Goal: Information Seeking & Learning: Learn about a topic

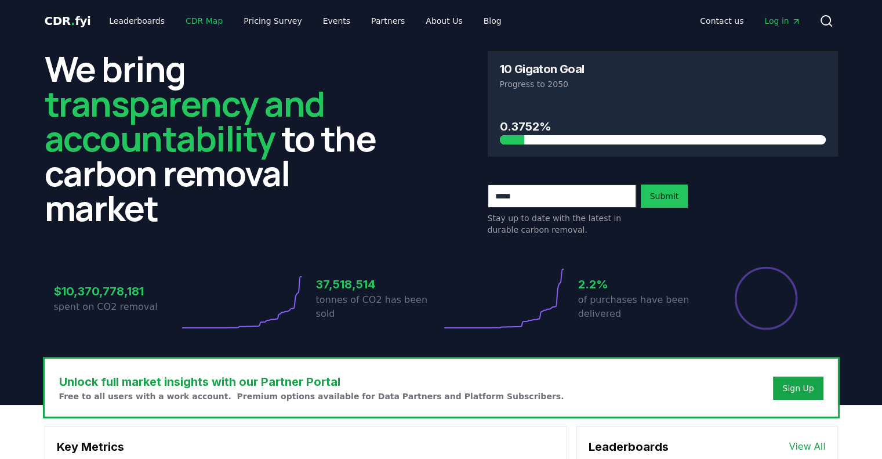
click at [188, 24] on link "CDR Map" at bounding box center [204, 20] width 56 height 21
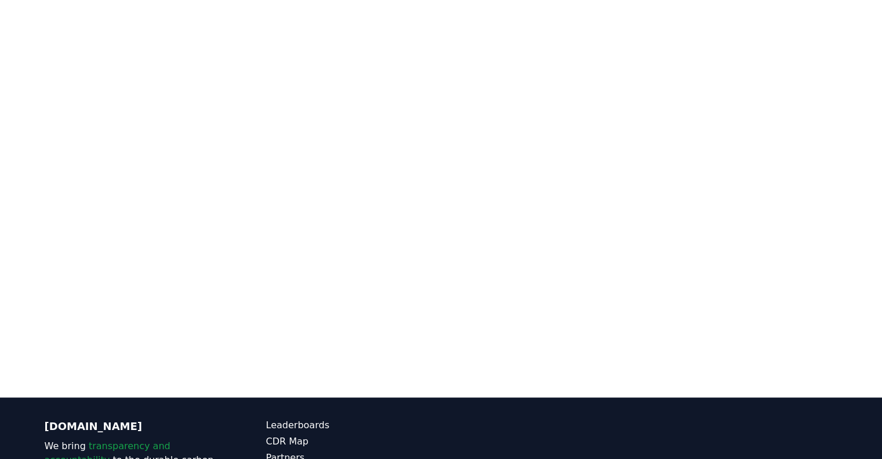
scroll to position [225, 0]
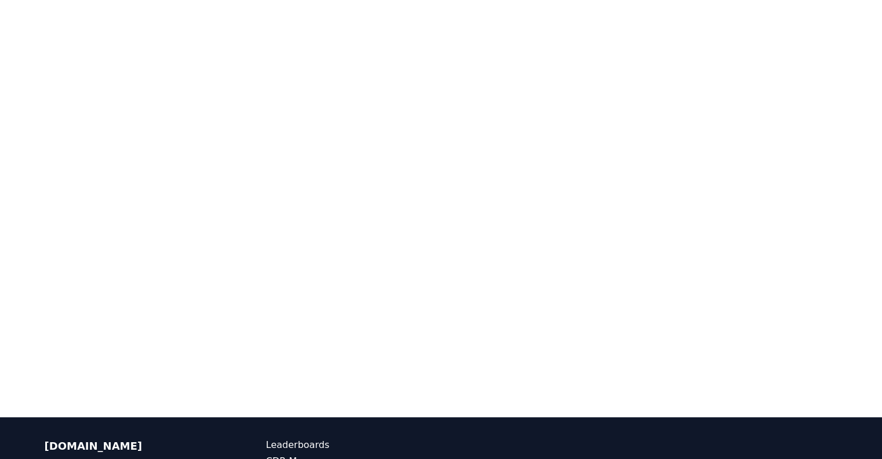
click at [477, 400] on div at bounding box center [441, 187] width 882 height 459
click at [845, 233] on div at bounding box center [441, 141] width 812 height 459
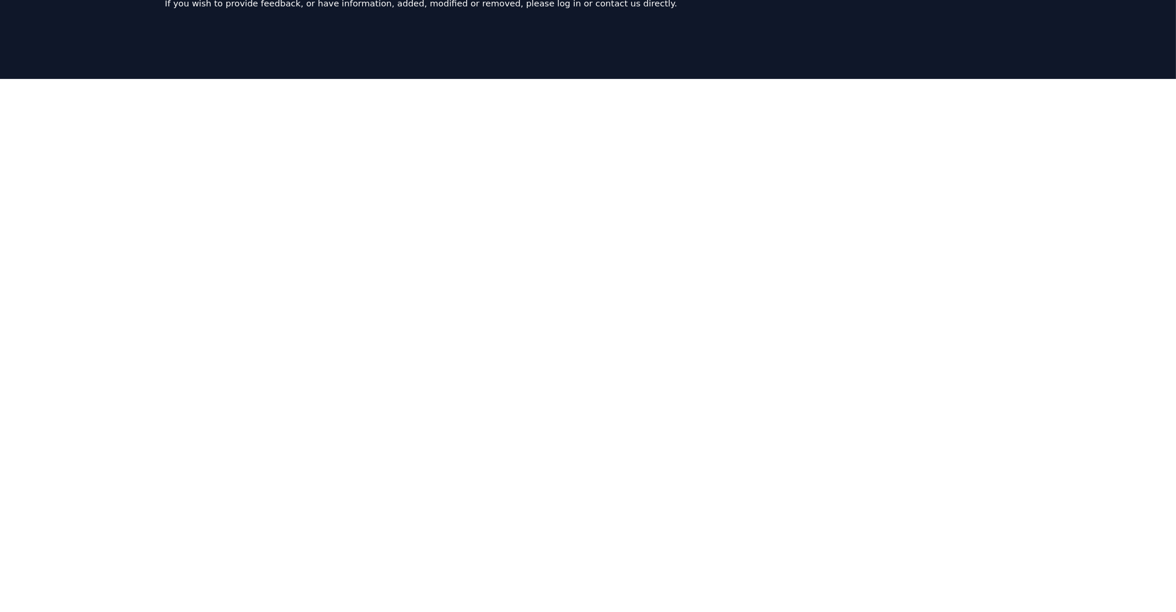
scroll to position [109, 0]
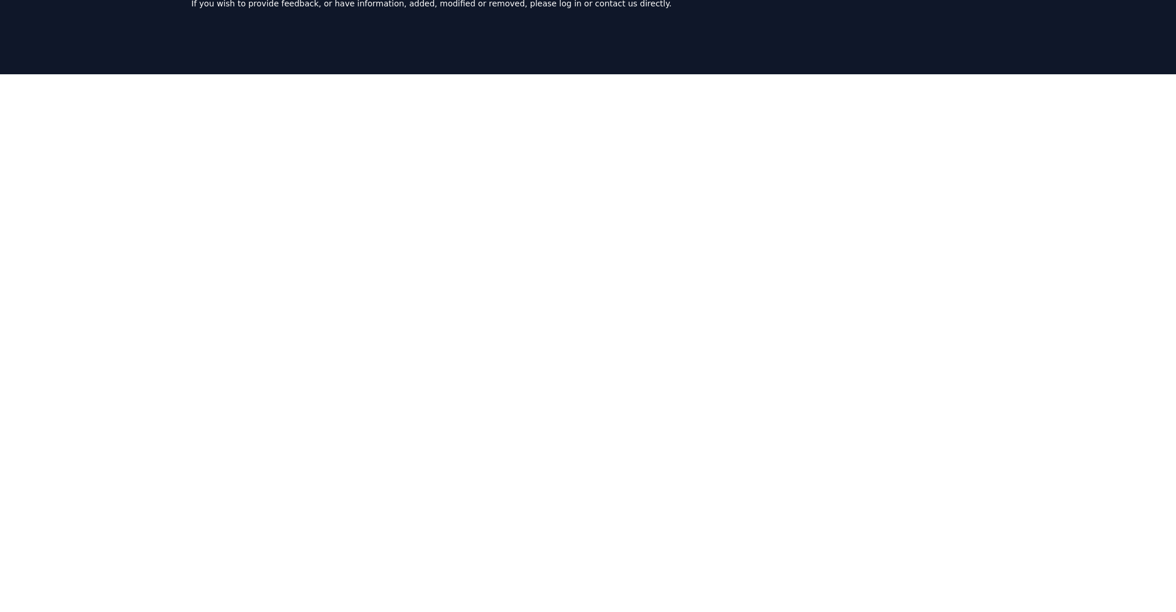
drag, startPoint x: 887, startPoint y: 2, endPoint x: 49, endPoint y: 154, distance: 851.3
click at [49, 154] on div at bounding box center [588, 364] width 1176 height 580
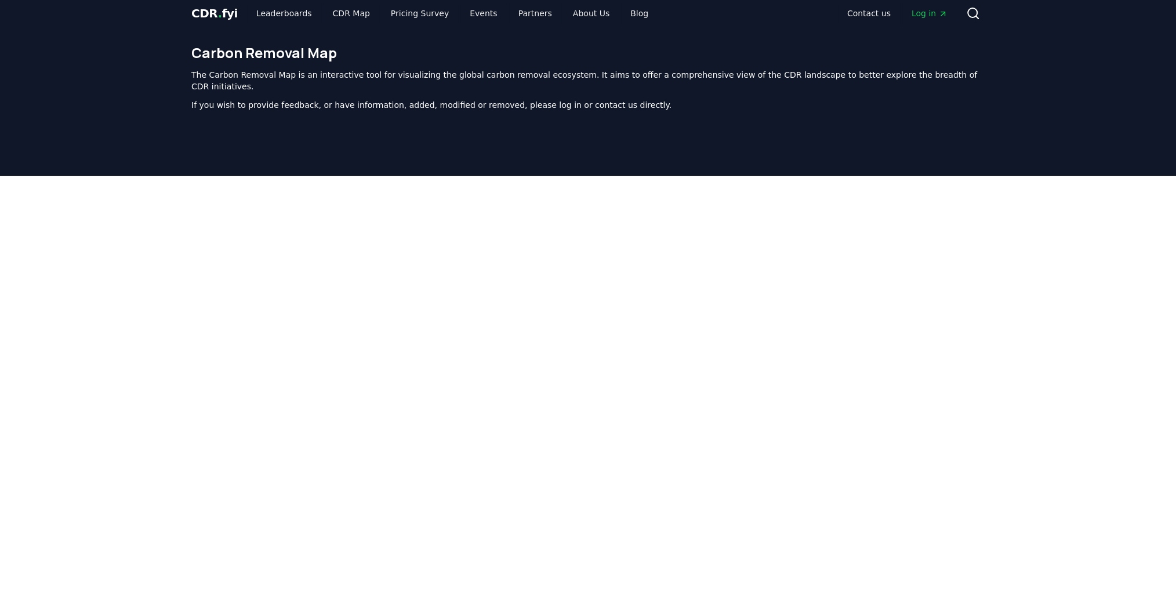
scroll to position [0, 0]
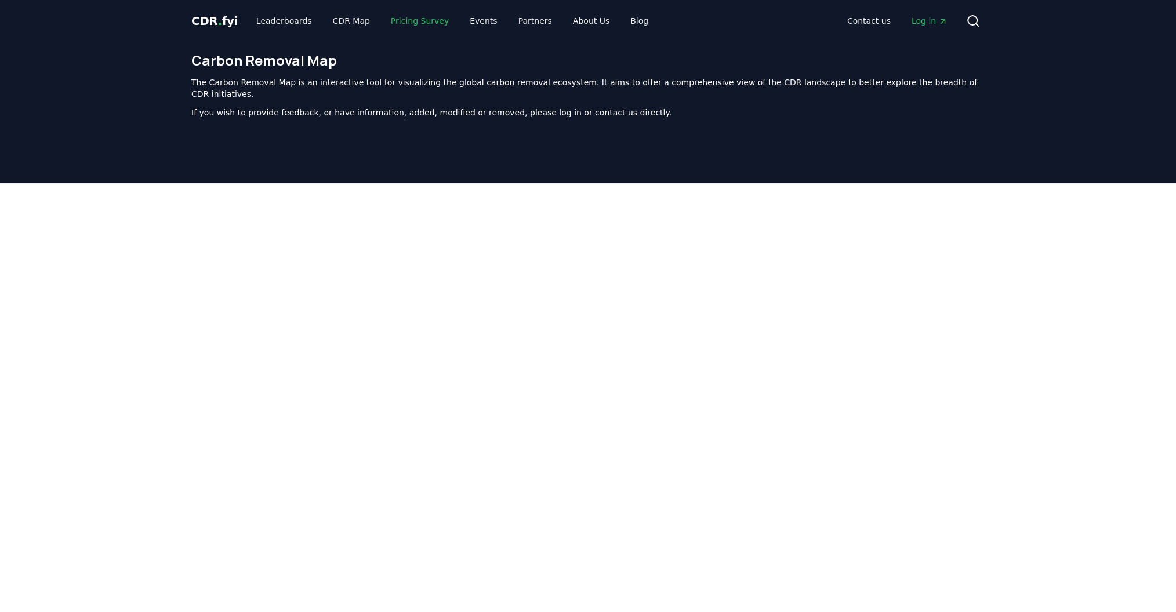
click at [385, 17] on link "Pricing Survey" at bounding box center [420, 20] width 77 height 21
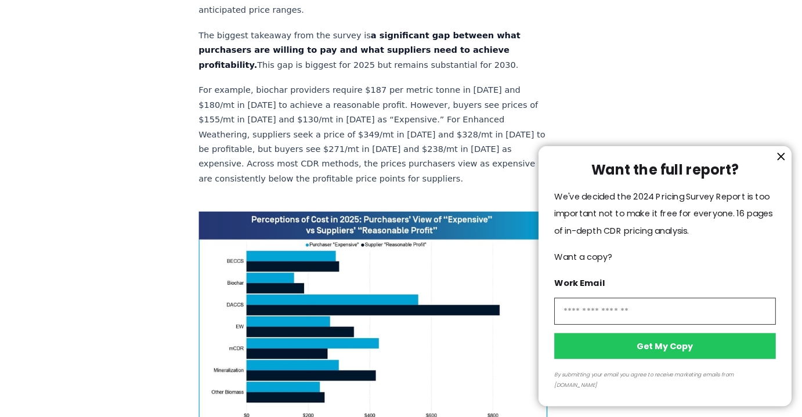
scroll to position [773, 0]
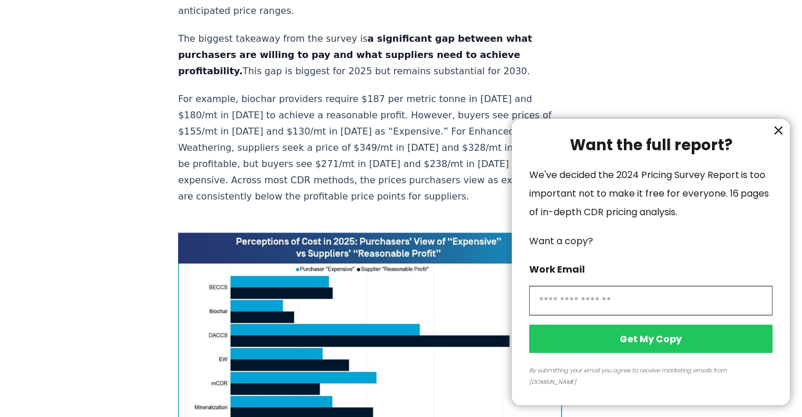
drag, startPoint x: 1064, startPoint y: 1, endPoint x: 617, endPoint y: 115, distance: 461.6
click at [617, 115] on div at bounding box center [401, 208] width 802 height 417
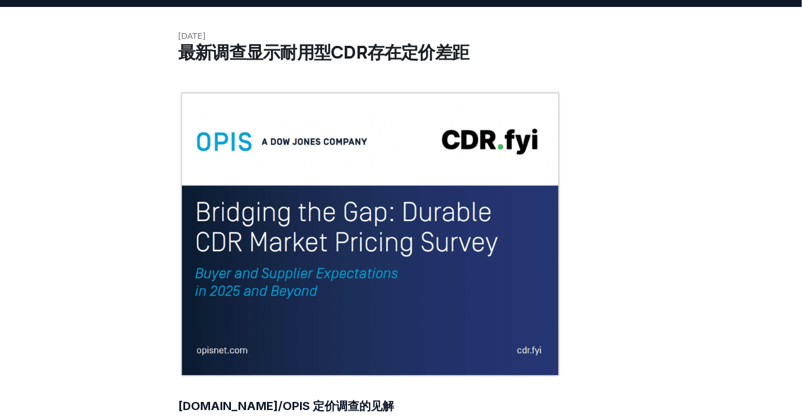
scroll to position [0, 0]
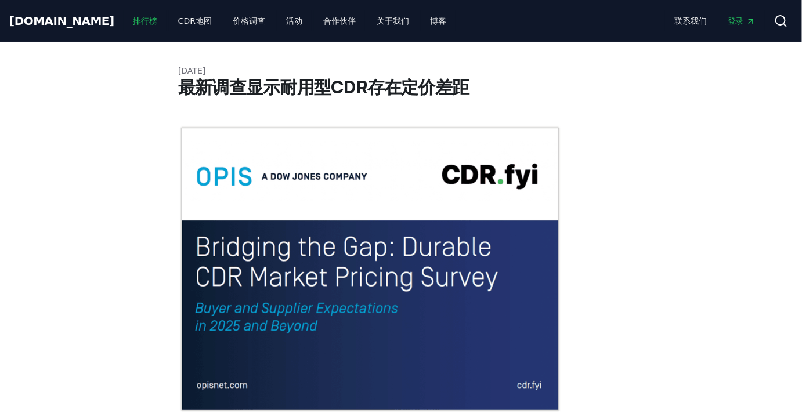
click at [124, 28] on link "排行榜" at bounding box center [145, 20] width 43 height 21
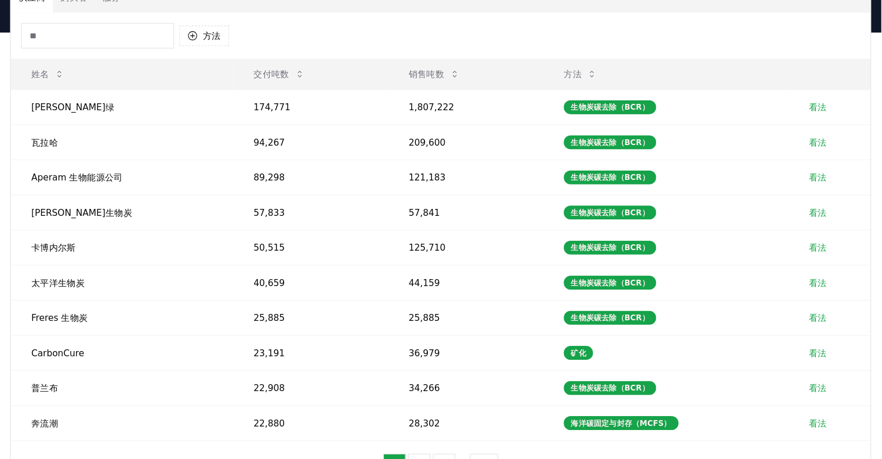
scroll to position [106, 0]
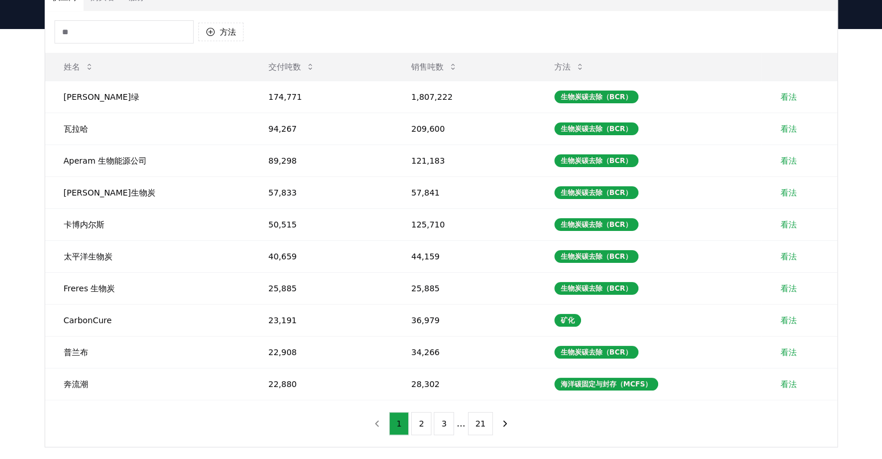
drag, startPoint x: 772, startPoint y: 0, endPoint x: 621, endPoint y: 20, distance: 152.2
click at [621, 20] on div "方法" at bounding box center [441, 32] width 792 height 42
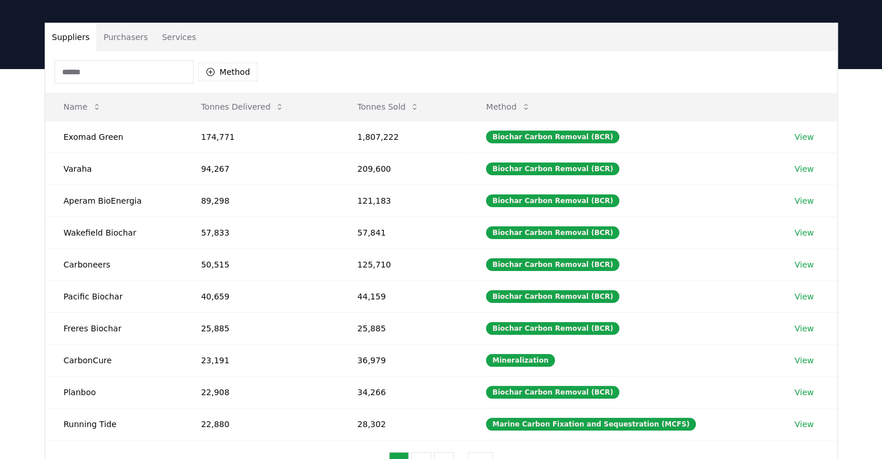
scroll to position [48, 0]
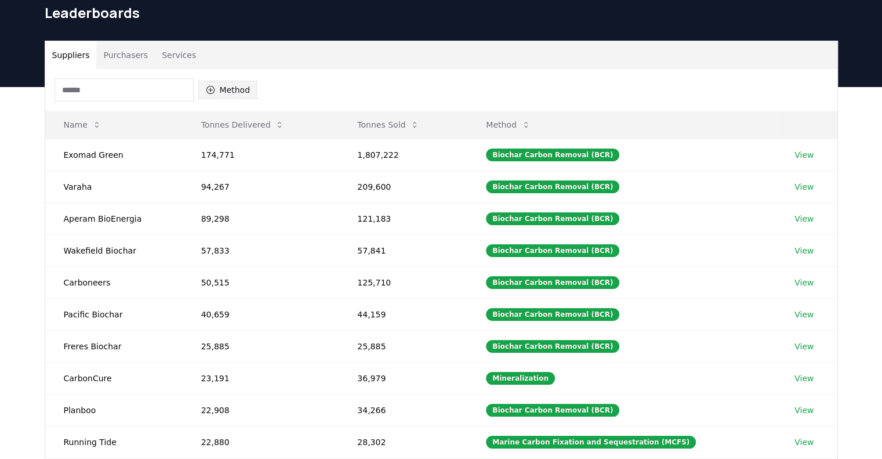
click at [215, 90] on button "Method" at bounding box center [228, 90] width 60 height 19
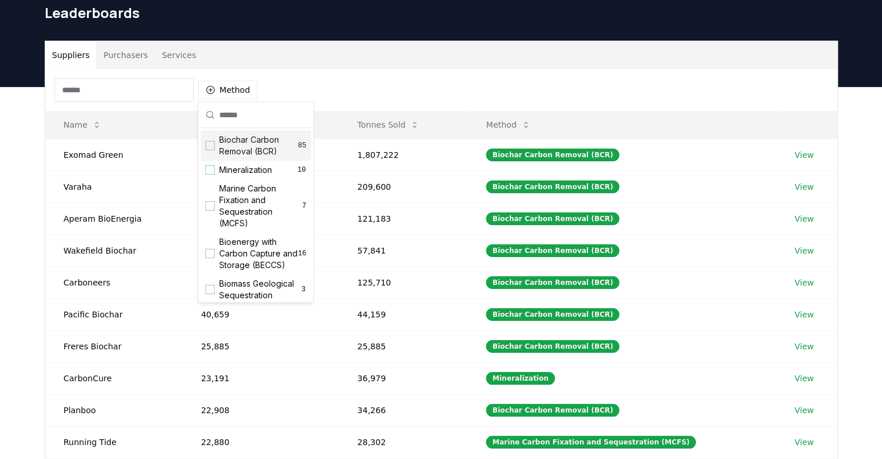
click at [211, 150] on div "Biochar Carbon Removal (BCR) 85" at bounding box center [256, 146] width 110 height 30
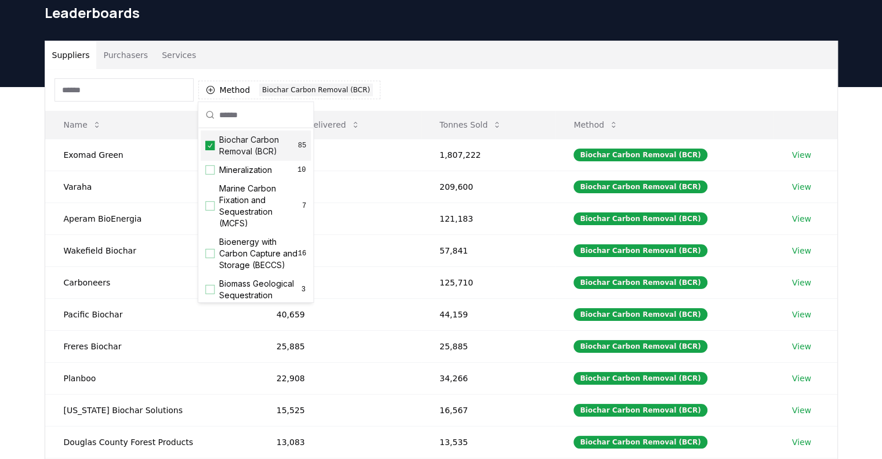
click at [465, 50] on div "Suppliers Purchasers Services" at bounding box center [441, 55] width 792 height 28
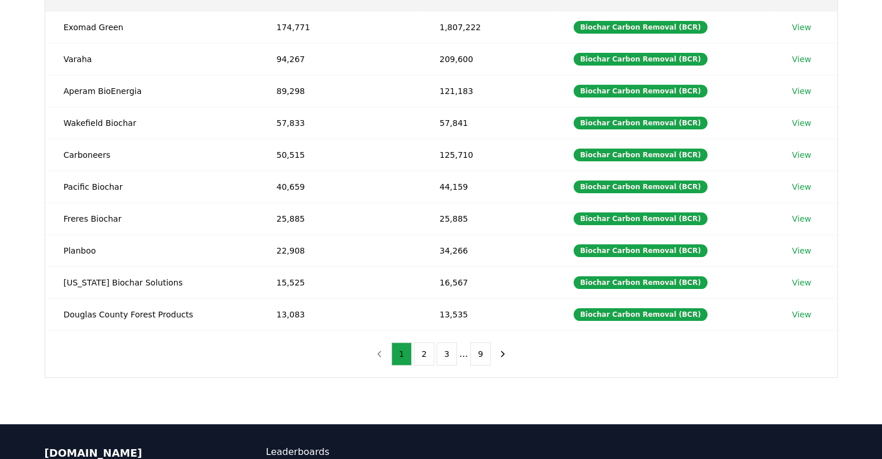
scroll to position [106, 0]
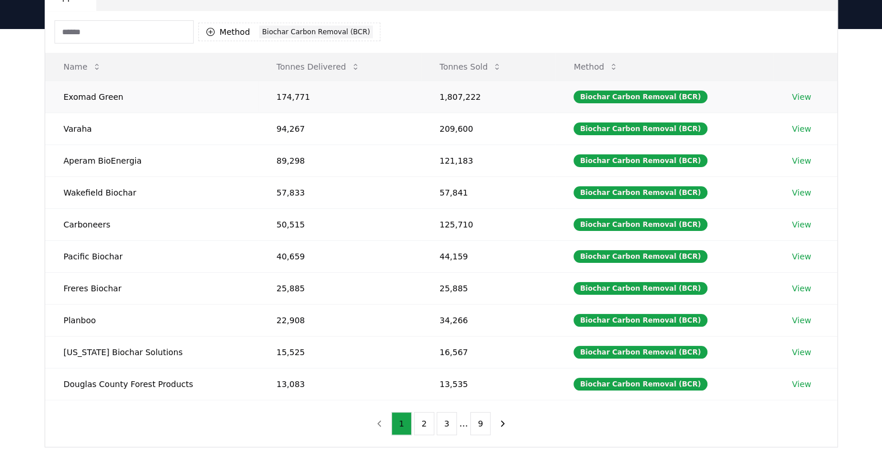
click at [800, 97] on td "View" at bounding box center [806, 97] width 64 height 32
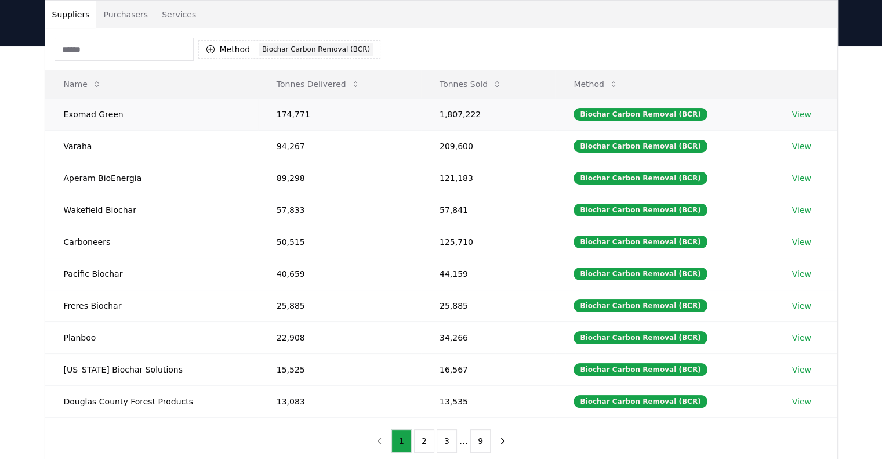
click at [802, 110] on link "View" at bounding box center [801, 114] width 19 height 12
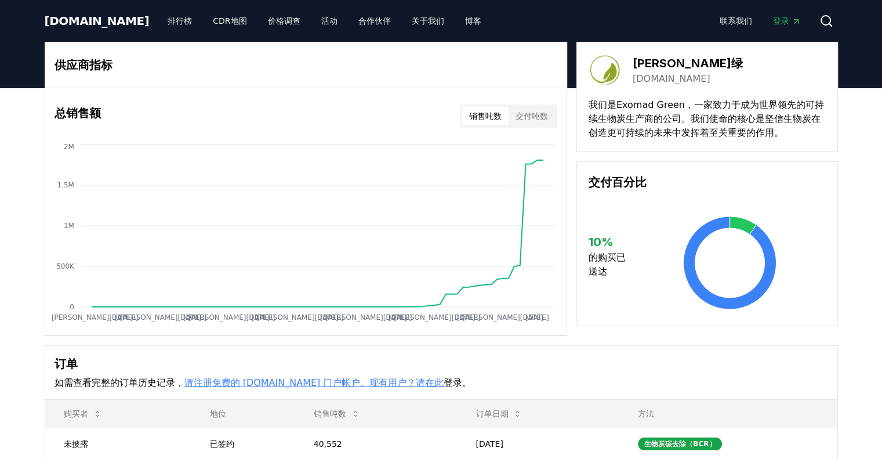
click at [691, 74] on font "[DOMAIN_NAME]" at bounding box center [672, 78] width 78 height 11
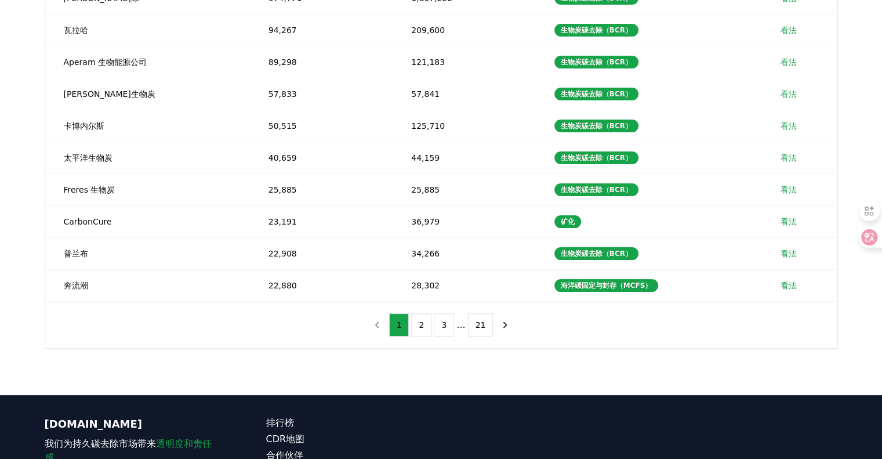
scroll to position [30, 0]
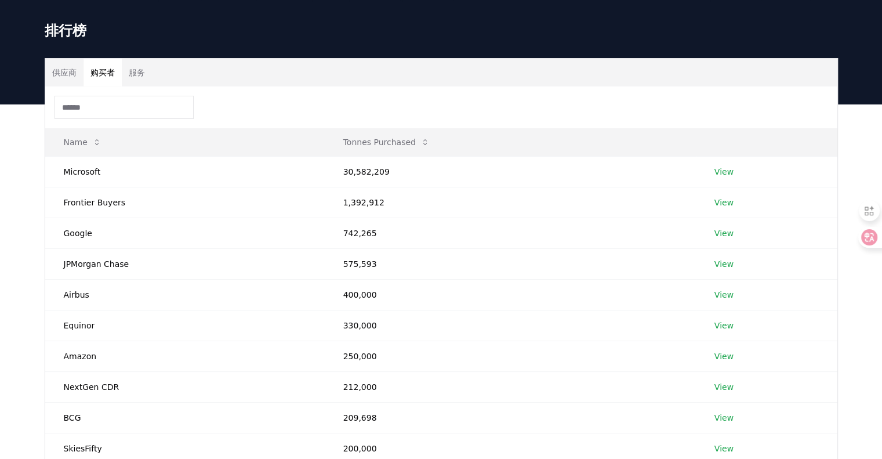
click at [114, 76] on button "购买者" at bounding box center [103, 73] width 38 height 28
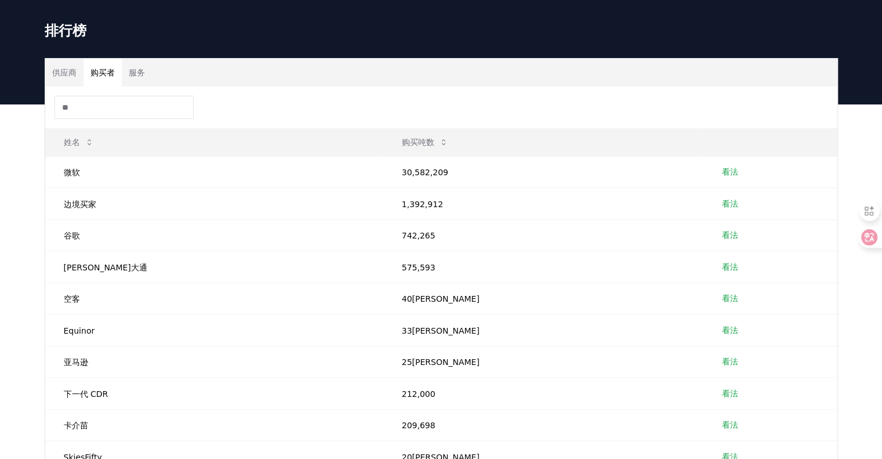
click at [144, 77] on font "服务" at bounding box center [137, 72] width 16 height 9
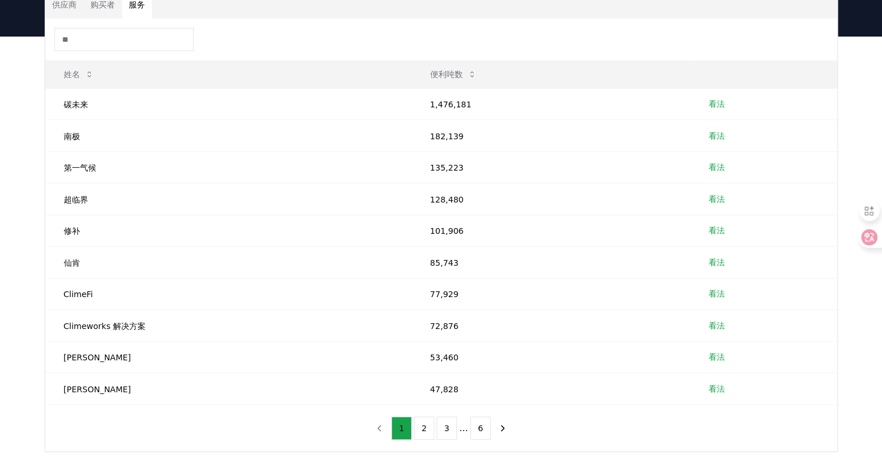
scroll to position [88, 0]
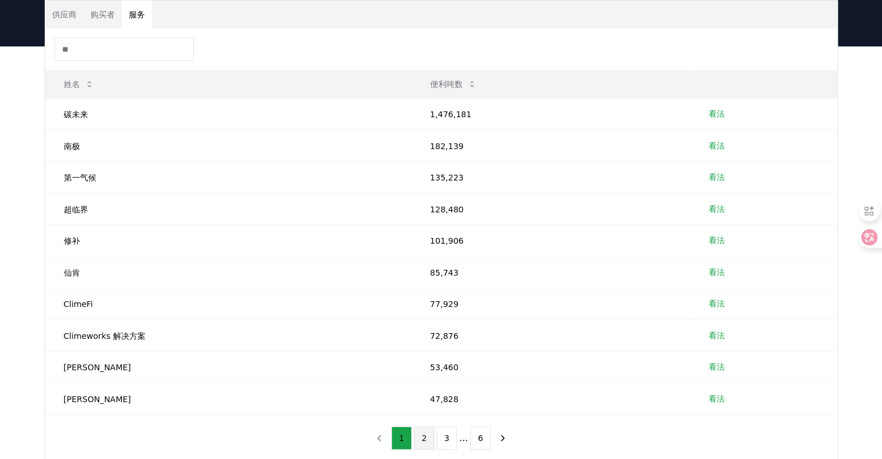
click at [432, 434] on button "2" at bounding box center [424, 437] width 20 height 23
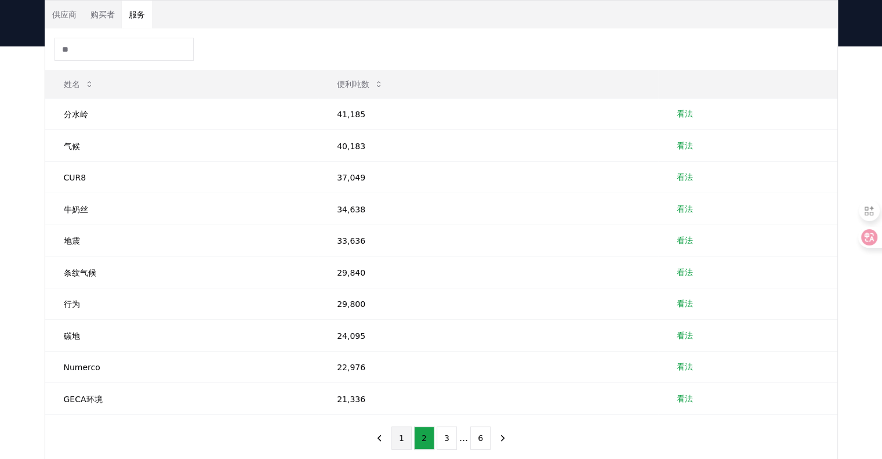
click at [407, 434] on button "1" at bounding box center [402, 437] width 20 height 23
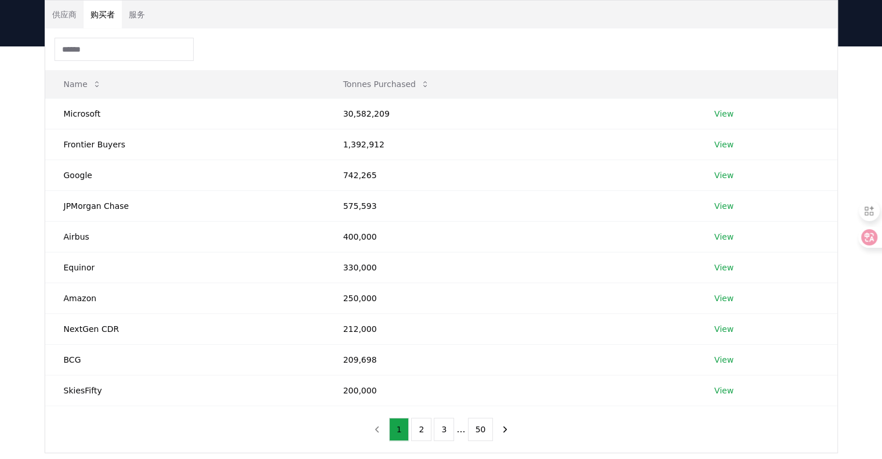
click at [115, 19] on button "购买者" at bounding box center [103, 15] width 38 height 28
click at [491, 24] on div "Suppliers Purchasers Services" at bounding box center [441, 15] width 792 height 28
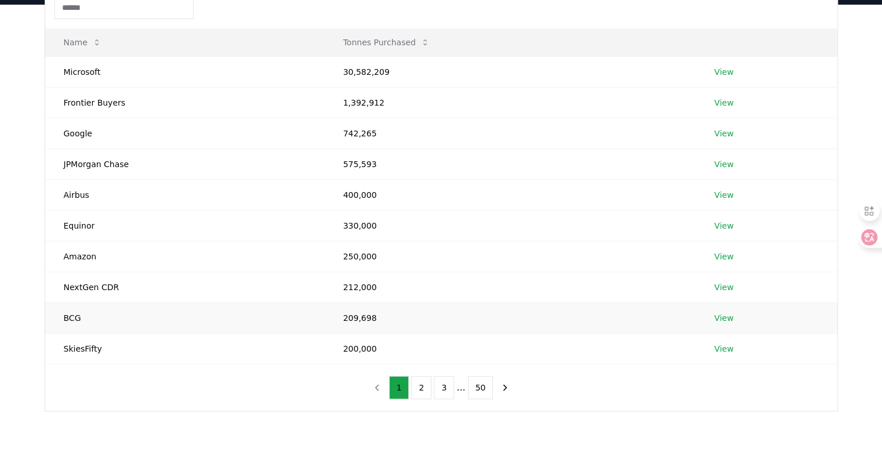
scroll to position [0, 0]
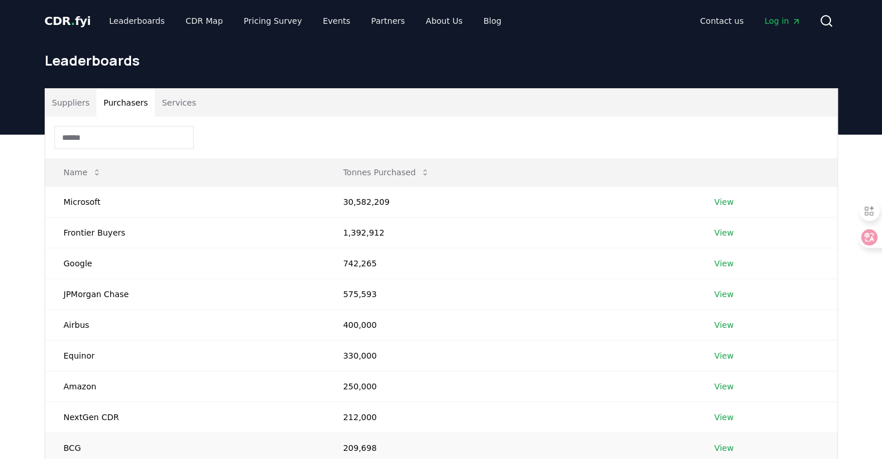
click at [515, 458] on td "209,698" at bounding box center [510, 447] width 371 height 31
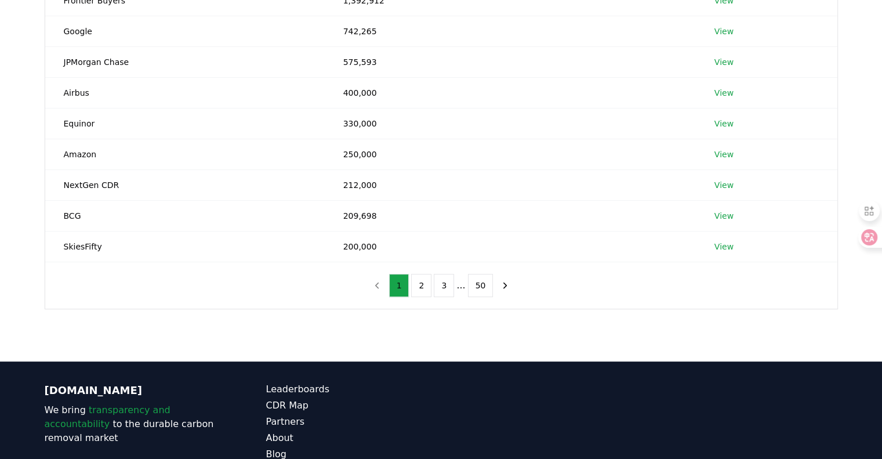
scroll to position [58, 0]
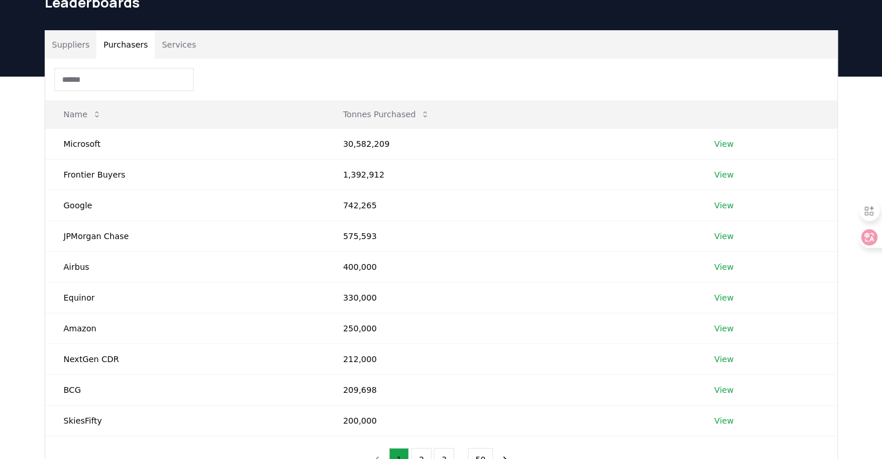
click at [176, 42] on button "Services" at bounding box center [179, 45] width 48 height 28
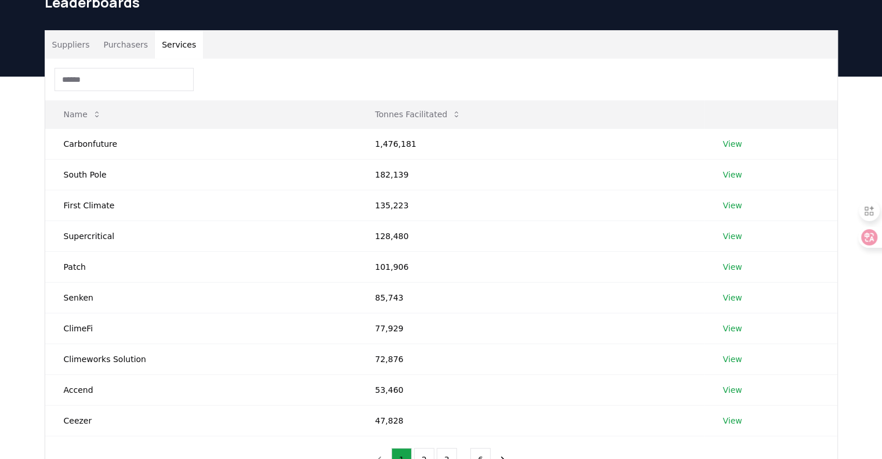
click at [176, 42] on button "Services" at bounding box center [179, 45] width 48 height 28
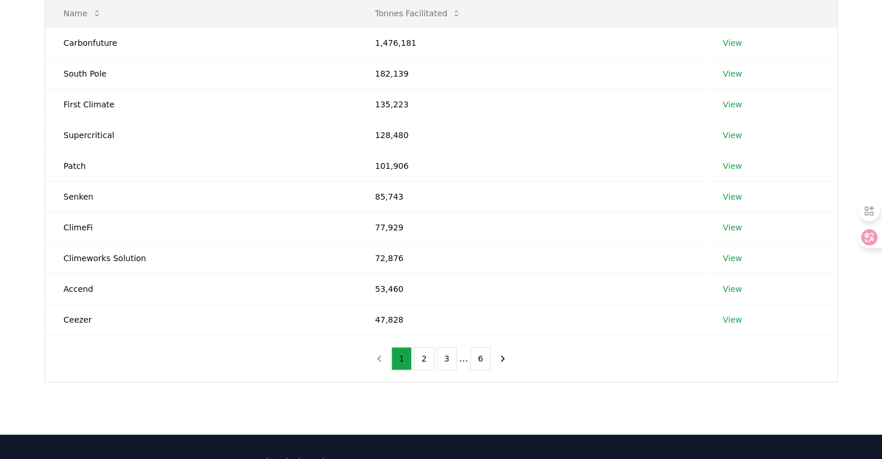
scroll to position [174, 0]
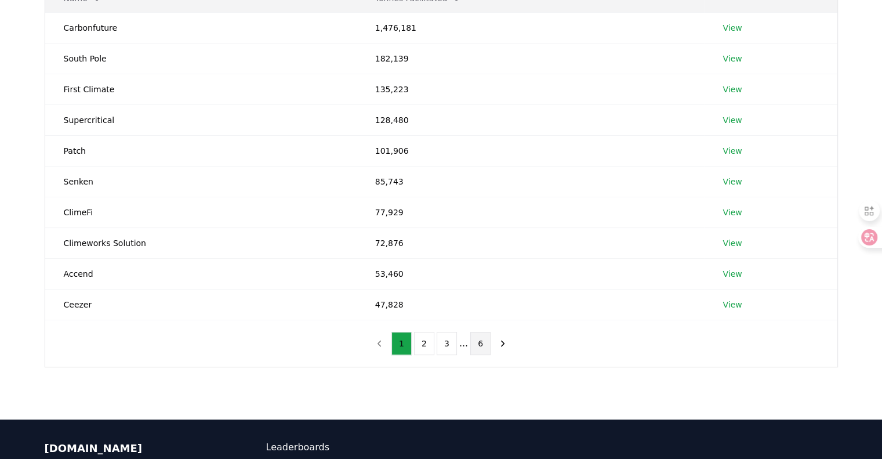
click at [470, 339] on button "6" at bounding box center [480, 343] width 20 height 23
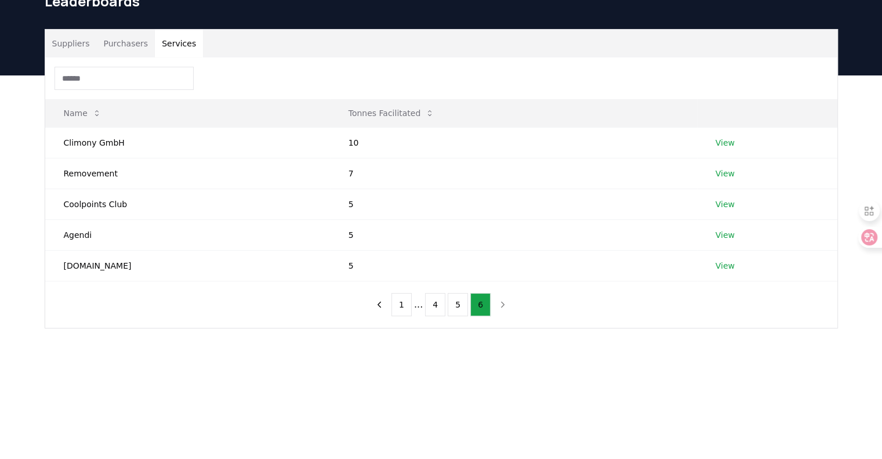
scroll to position [58, 0]
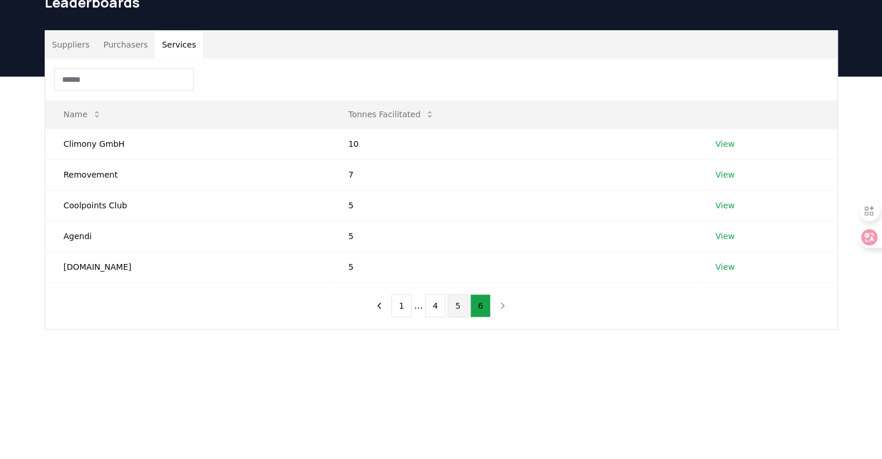
click at [456, 300] on button "5" at bounding box center [458, 305] width 20 height 23
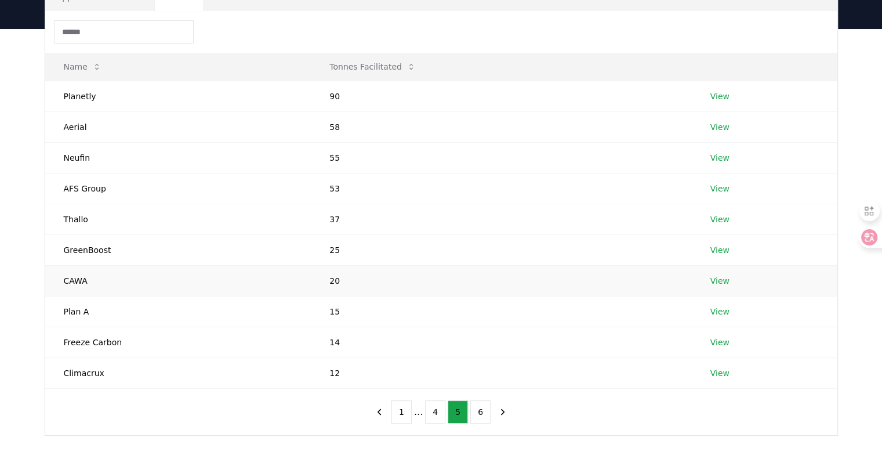
scroll to position [116, 0]
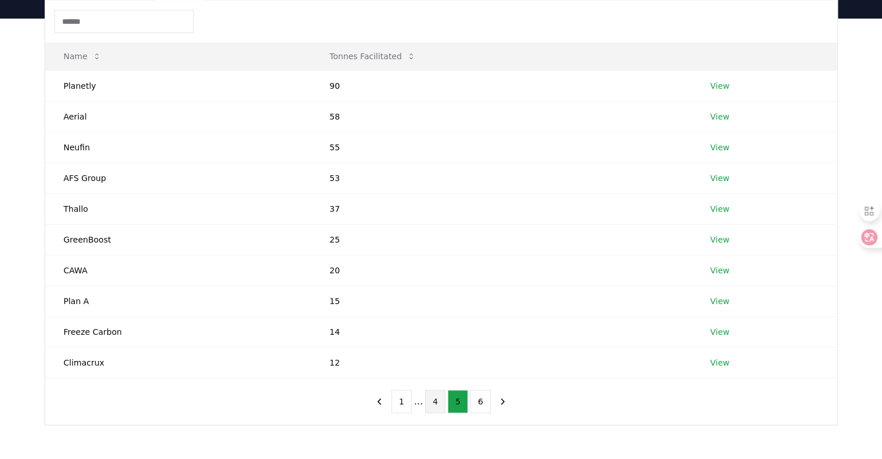
click at [435, 398] on button "4" at bounding box center [435, 401] width 20 height 23
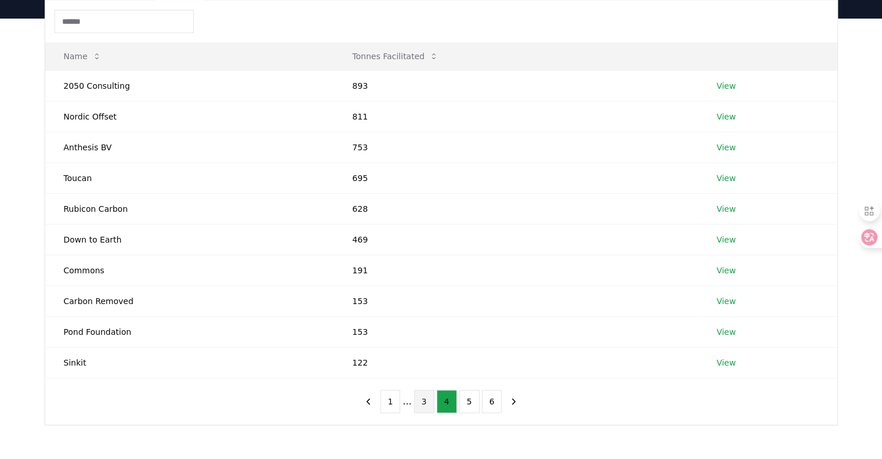
click at [426, 401] on button "3" at bounding box center [424, 401] width 20 height 23
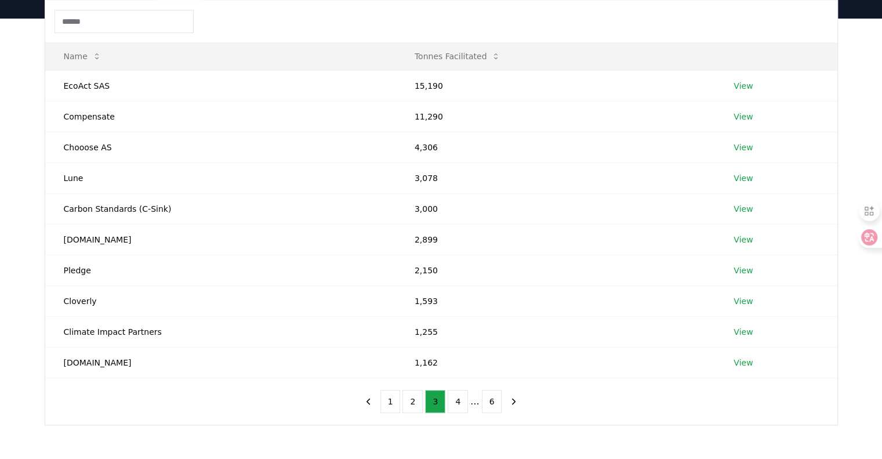
click at [425, 400] on ul "1 2 3 4 ... 6" at bounding box center [442, 401] width 122 height 23
click at [410, 398] on button "2" at bounding box center [413, 401] width 20 height 23
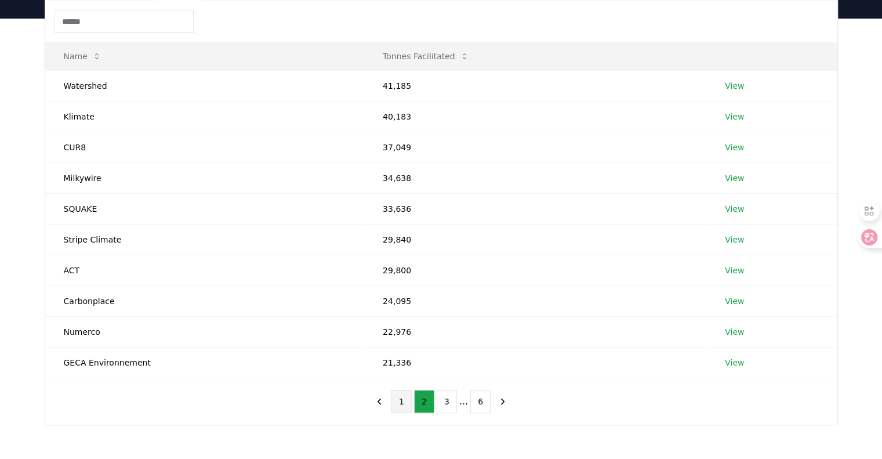
click at [406, 397] on button "1" at bounding box center [402, 401] width 20 height 23
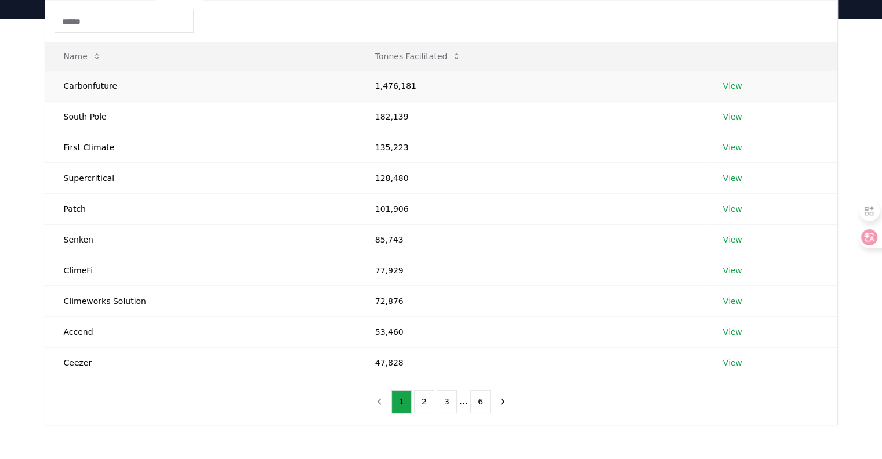
click at [726, 88] on link "View" at bounding box center [732, 86] width 19 height 12
click at [731, 86] on link "View" at bounding box center [732, 86] width 19 height 12
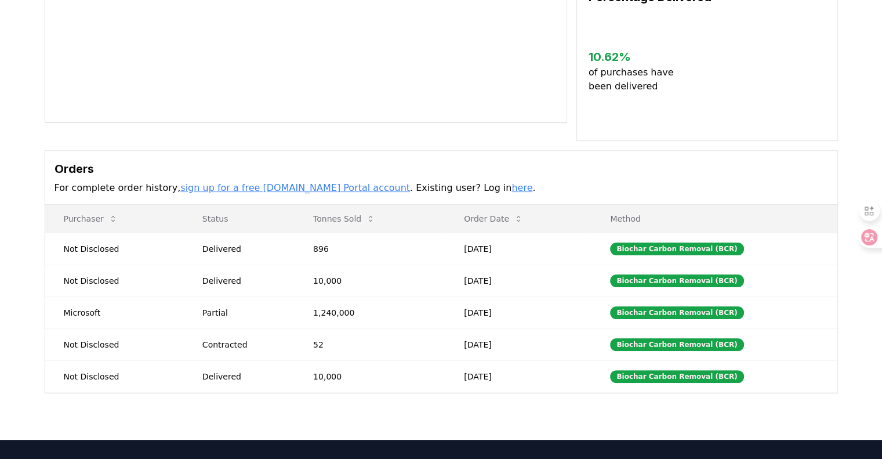
scroll to position [232, 0]
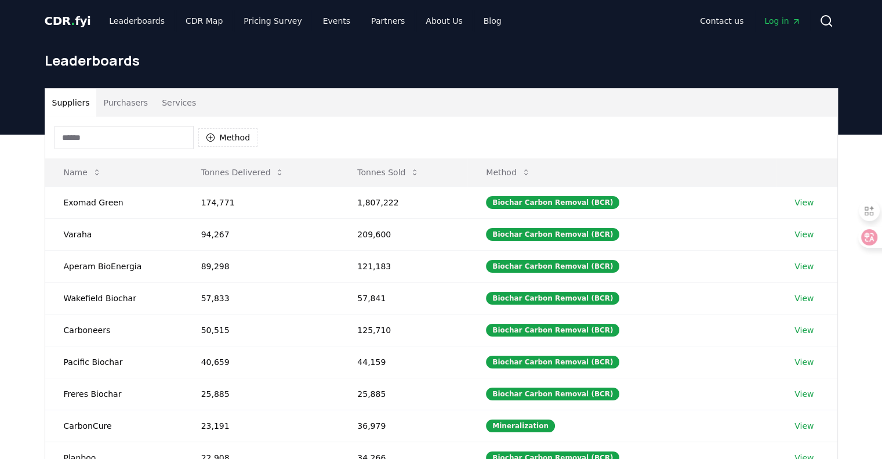
click at [183, 98] on button "Services" at bounding box center [179, 103] width 48 height 28
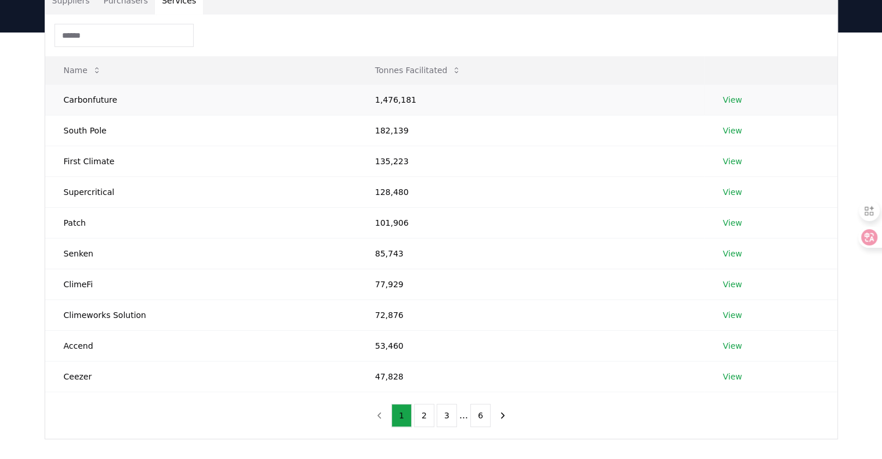
scroll to position [174, 0]
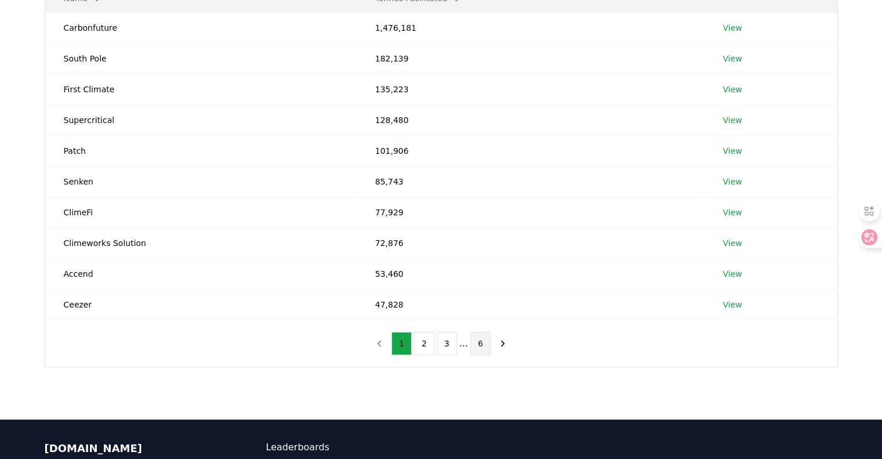
click at [473, 343] on button "6" at bounding box center [480, 343] width 20 height 23
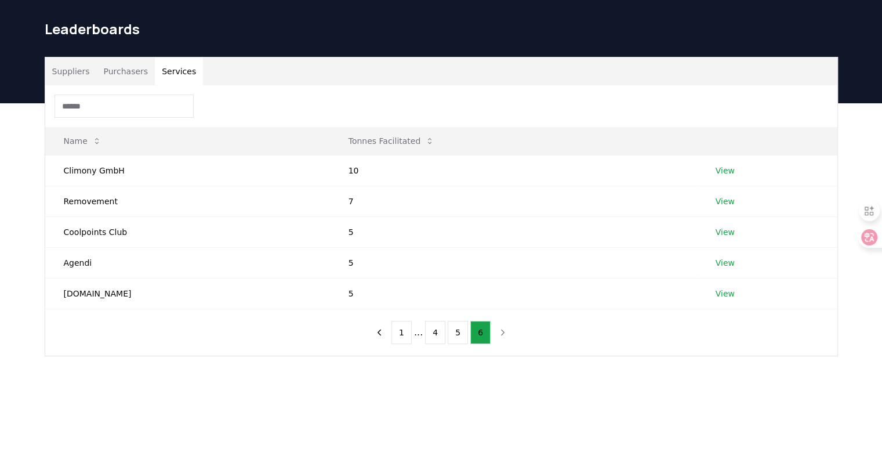
scroll to position [0, 0]
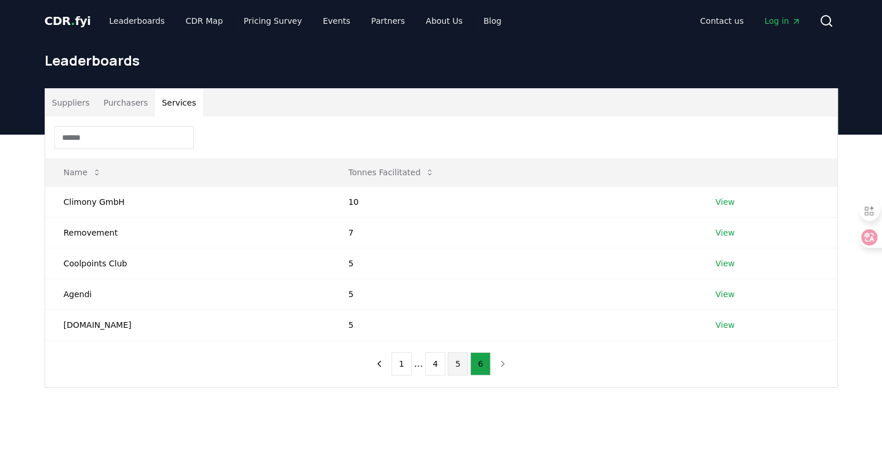
click at [458, 363] on button "5" at bounding box center [458, 363] width 20 height 23
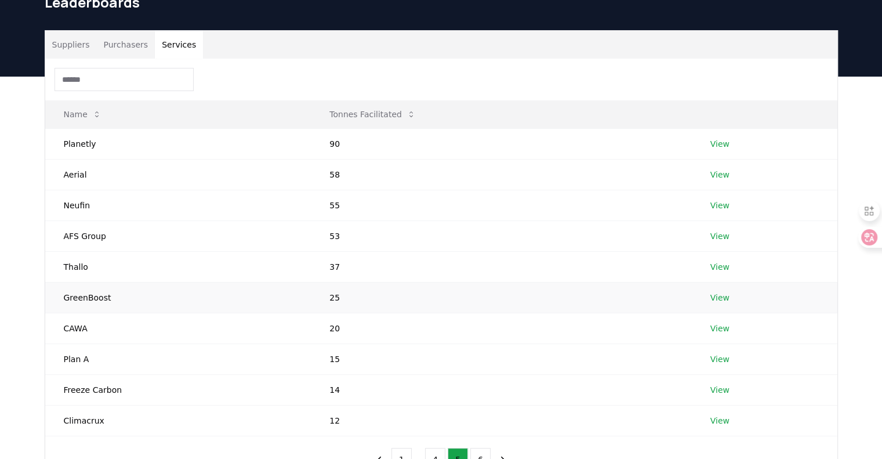
scroll to position [174, 0]
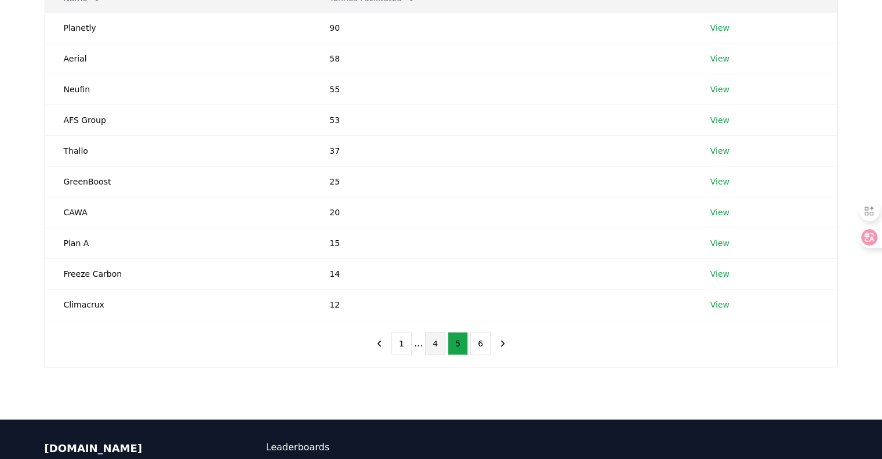
click at [437, 338] on button "4" at bounding box center [435, 343] width 20 height 23
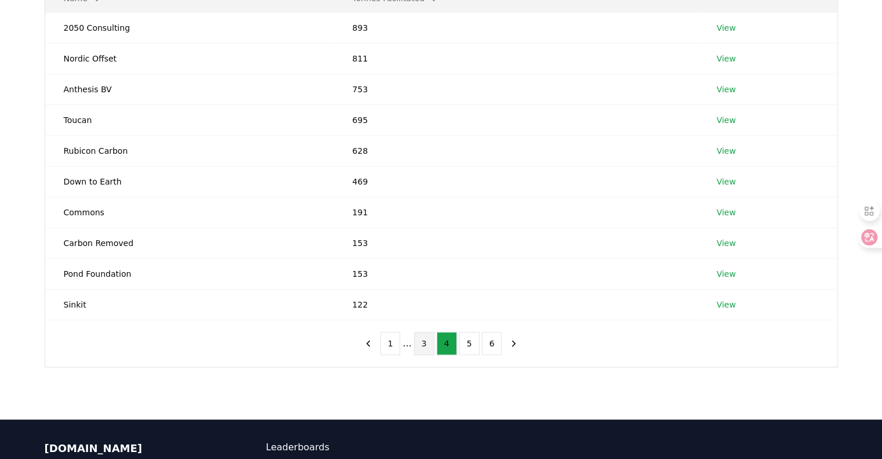
click at [428, 339] on button "3" at bounding box center [424, 343] width 20 height 23
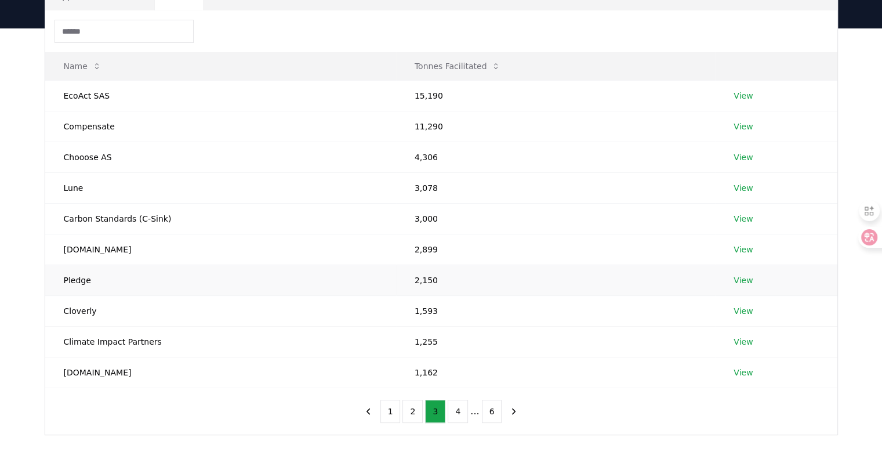
scroll to position [116, 0]
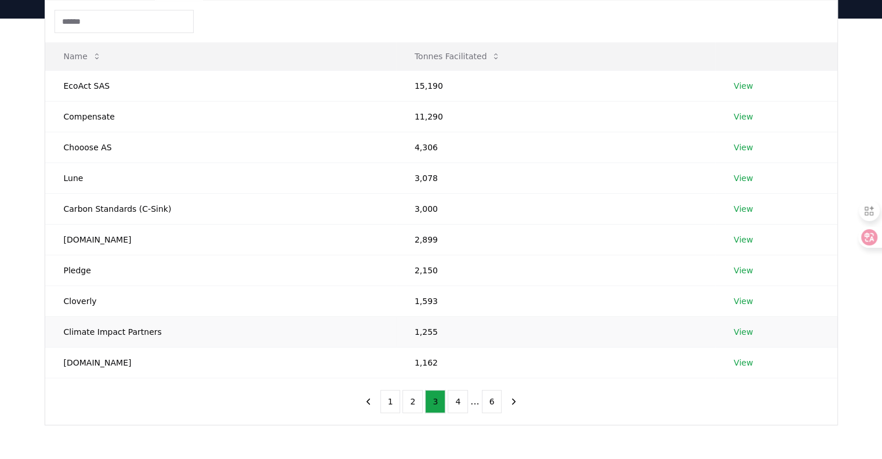
click at [375, 331] on td "Climate Impact Partners" at bounding box center [220, 331] width 351 height 31
click at [418, 398] on button "2" at bounding box center [413, 401] width 20 height 23
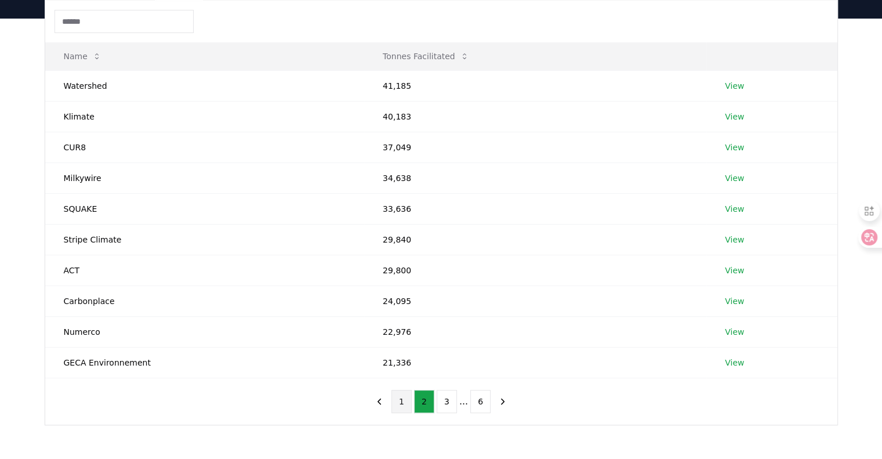
click at [400, 390] on button "1" at bounding box center [402, 401] width 20 height 23
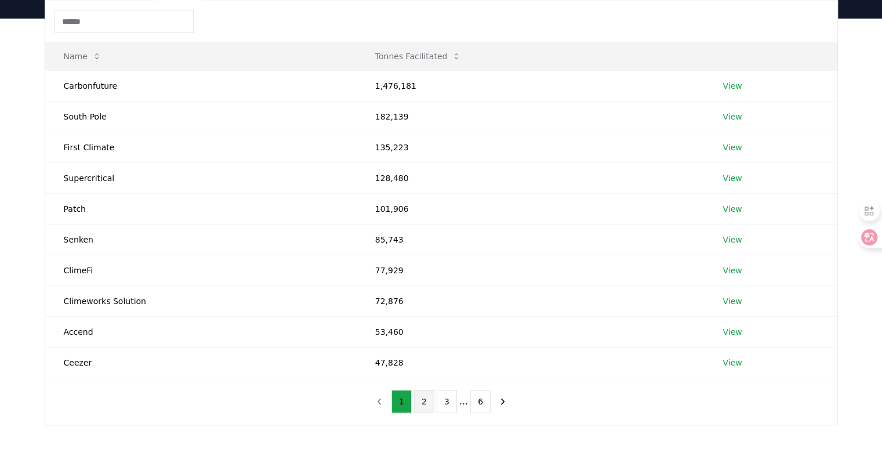
click at [417, 393] on button "2" at bounding box center [424, 401] width 20 height 23
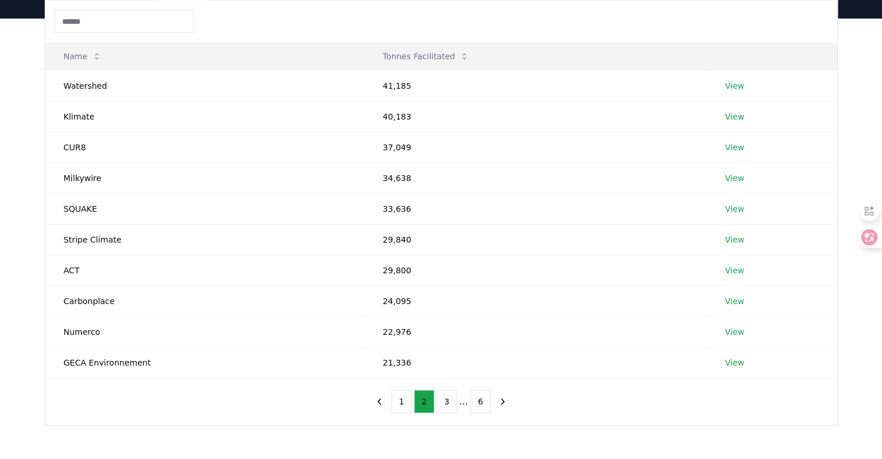
click at [435, 395] on ul "1 2 3 ... 6" at bounding box center [441, 401] width 99 height 23
click at [451, 394] on button "3" at bounding box center [447, 401] width 20 height 23
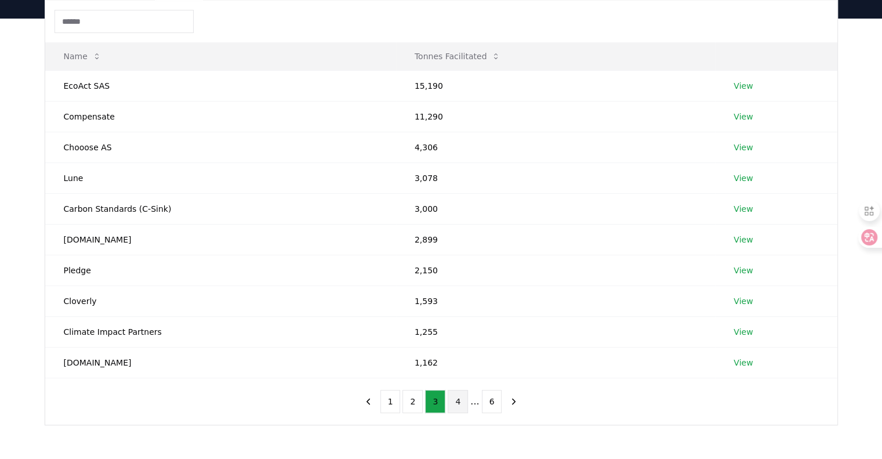
click at [452, 393] on button "4" at bounding box center [458, 401] width 20 height 23
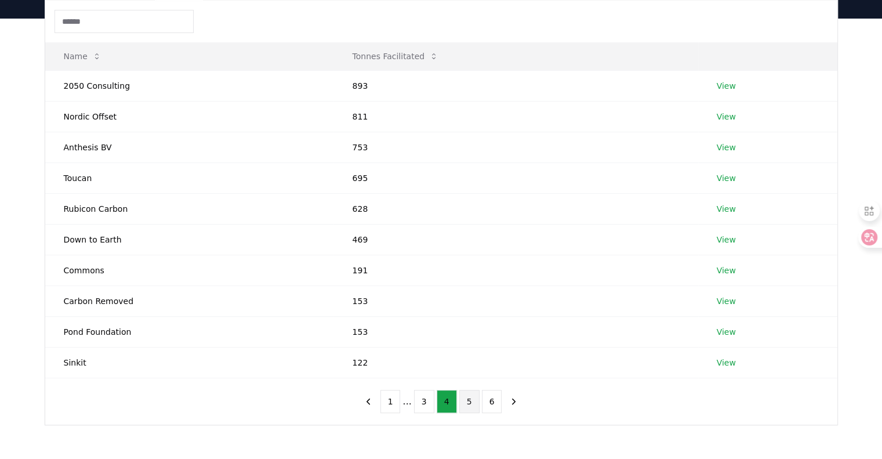
click at [465, 400] on button "5" at bounding box center [469, 401] width 20 height 23
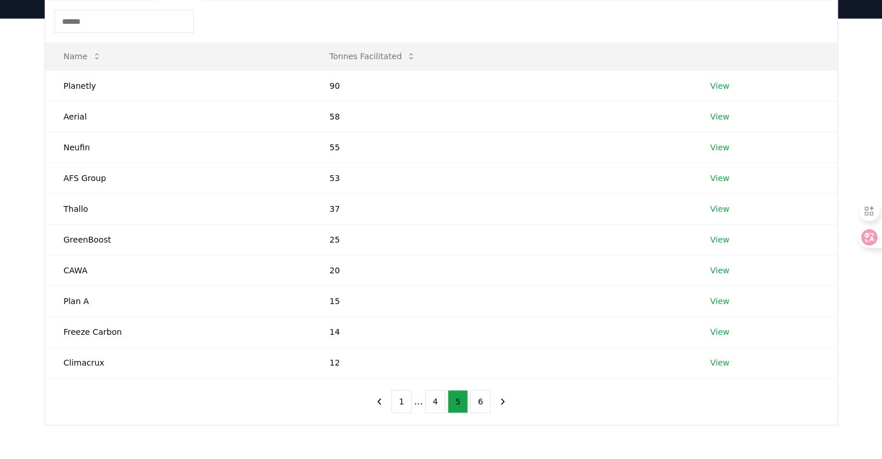
click at [482, 400] on button "6" at bounding box center [480, 401] width 20 height 23
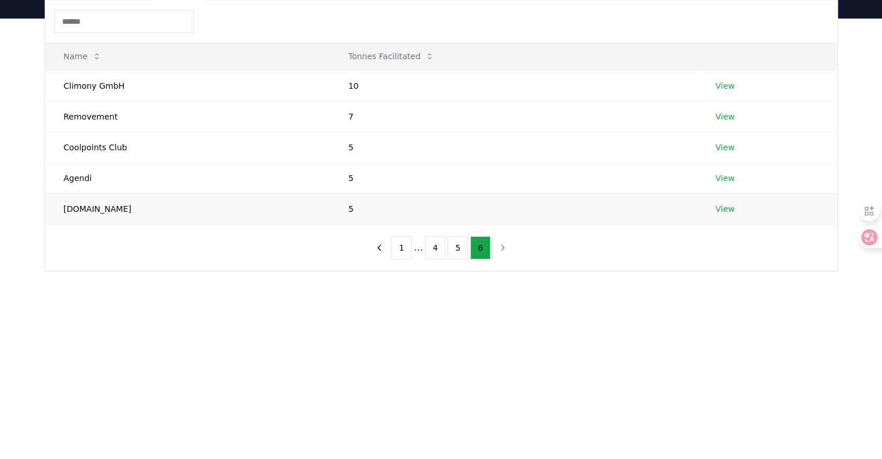
click at [79, 215] on td "Minimum.eco" at bounding box center [187, 208] width 285 height 31
click at [85, 213] on td "Minimum.eco" at bounding box center [187, 208] width 285 height 31
click at [102, 212] on td "Minimum.eco" at bounding box center [187, 208] width 285 height 31
click at [716, 204] on link "View" at bounding box center [725, 209] width 19 height 12
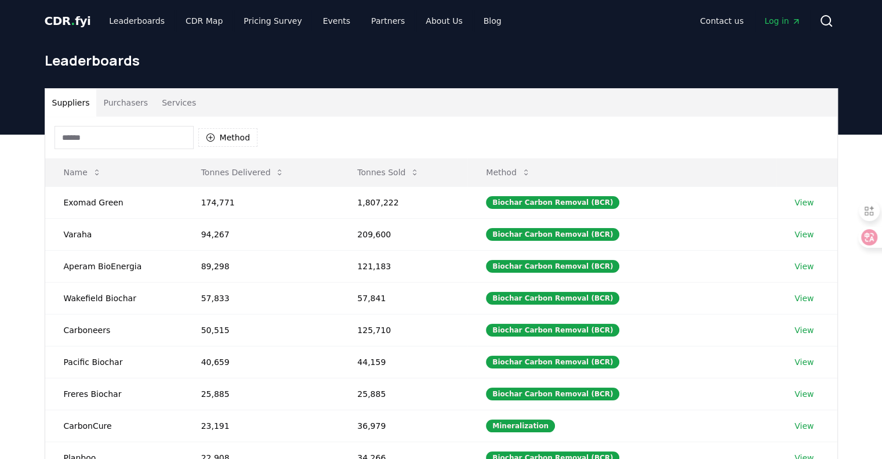
click at [198, 97] on div "Suppliers Purchasers Services" at bounding box center [441, 103] width 792 height 28
click at [184, 96] on button "Services" at bounding box center [179, 103] width 48 height 28
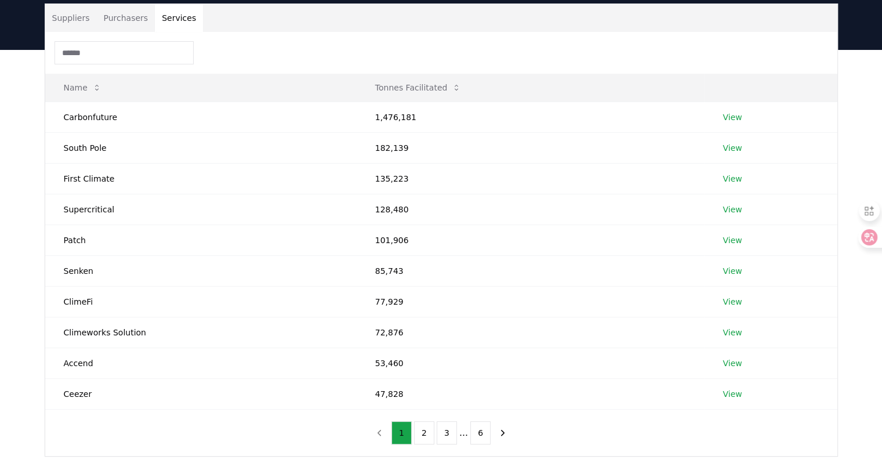
scroll to position [116, 0]
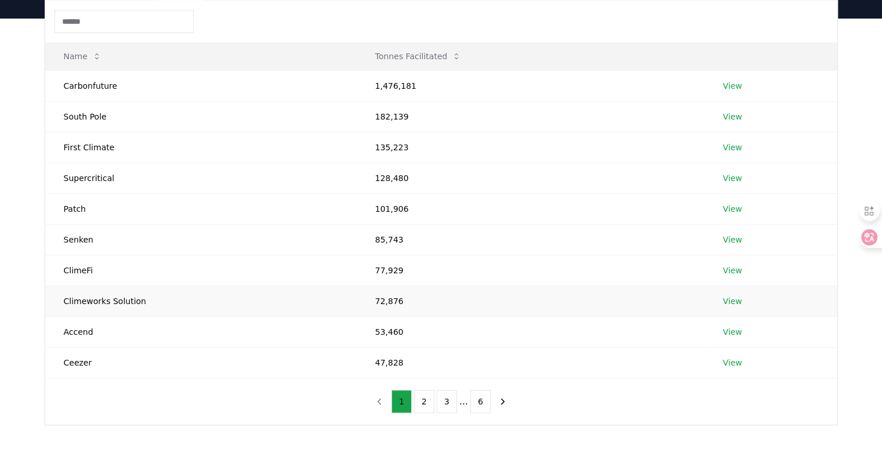
click at [390, 298] on td "72,876" at bounding box center [531, 300] width 348 height 31
click at [735, 298] on link "View" at bounding box center [732, 301] width 19 height 12
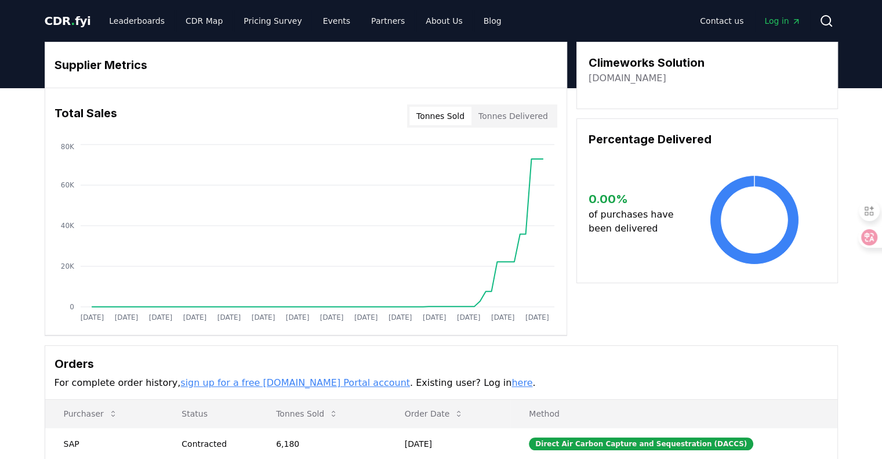
click at [641, 48] on div "Climeworks Solution climeworks.com" at bounding box center [708, 75] width 262 height 67
drag, startPoint x: 644, startPoint y: 53, endPoint x: 646, endPoint y: 67, distance: 14.0
click at [645, 53] on div "Climeworks Solution climeworks.com" at bounding box center [708, 75] width 262 height 67
click at [646, 67] on h3 "Climeworks Solution" at bounding box center [647, 62] width 116 height 17
click at [642, 81] on link "climeworks.com" at bounding box center [628, 78] width 78 height 14
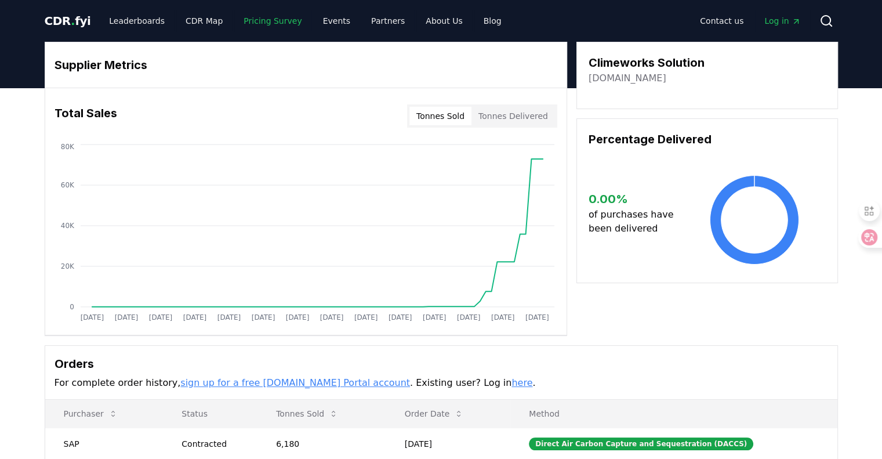
click at [269, 23] on link "Pricing Survey" at bounding box center [272, 20] width 77 height 21
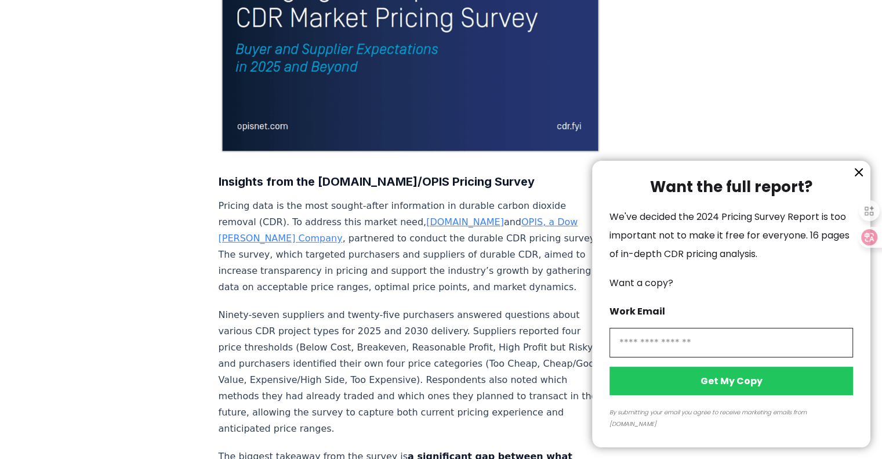
scroll to position [290, 0]
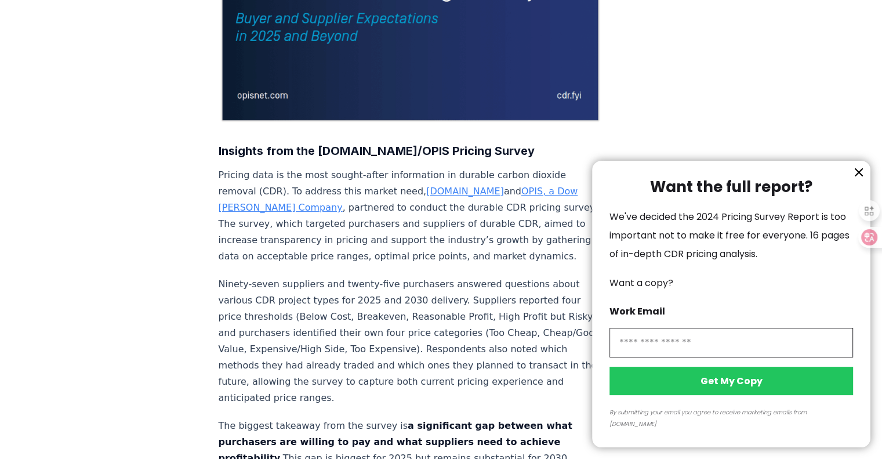
click at [862, 179] on icon "information" at bounding box center [859, 172] width 14 height 14
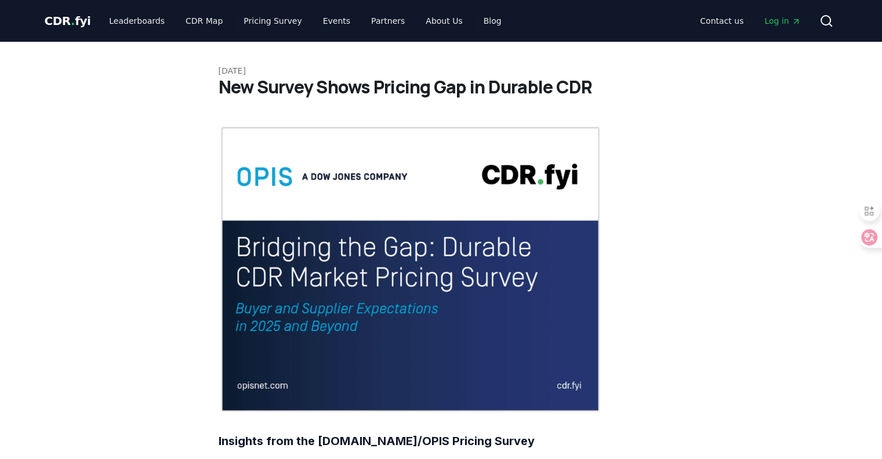
scroll to position [174, 0]
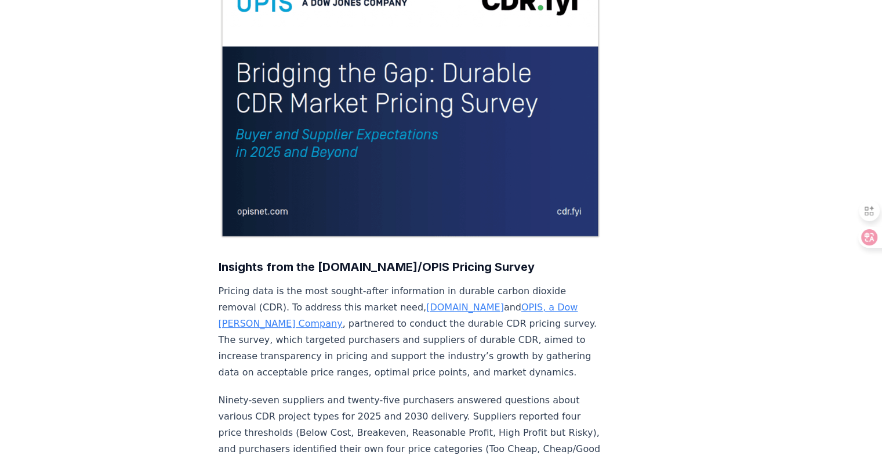
click at [396, 120] on img at bounding box center [411, 95] width 384 height 288
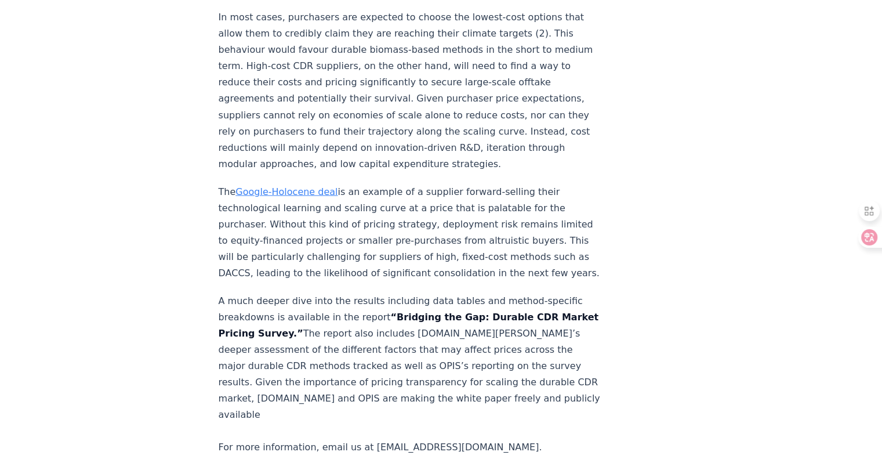
scroll to position [2494, 0]
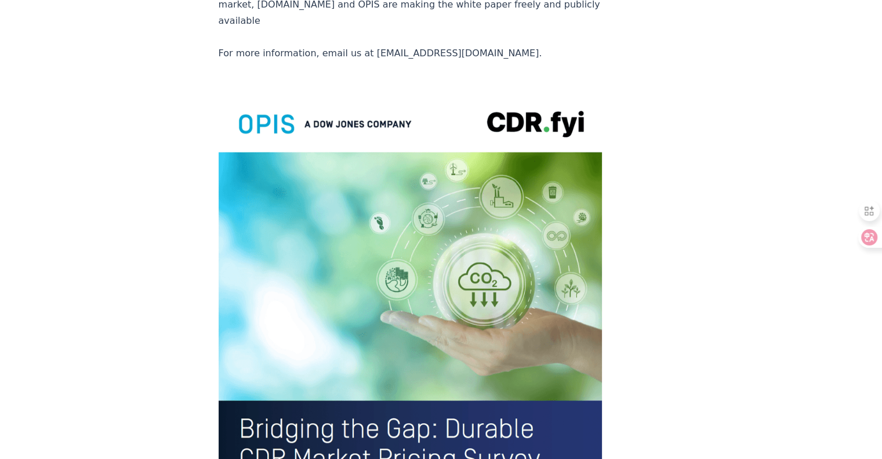
click at [524, 182] on img at bounding box center [411, 339] width 384 height 501
click at [499, 214] on img at bounding box center [411, 339] width 384 height 501
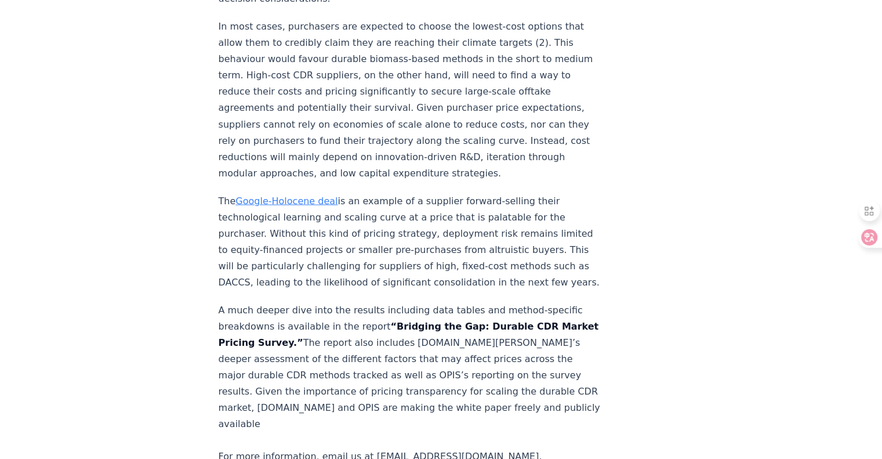
scroll to position [2088, 0]
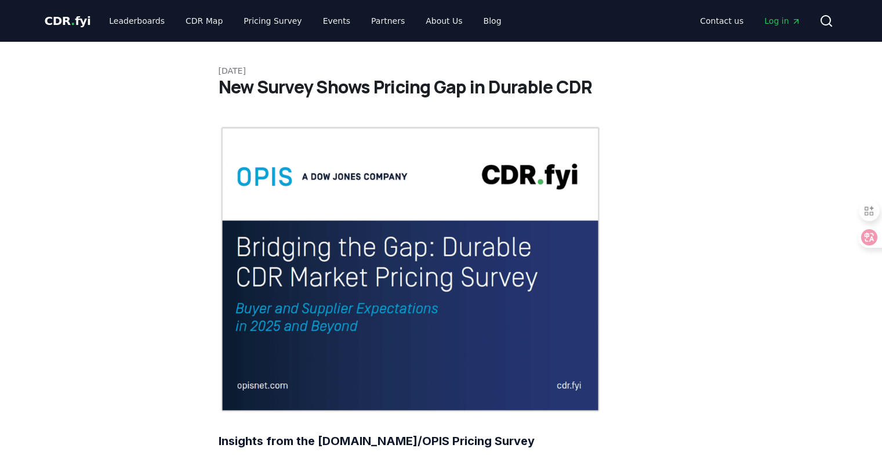
scroll to position [2088, 0]
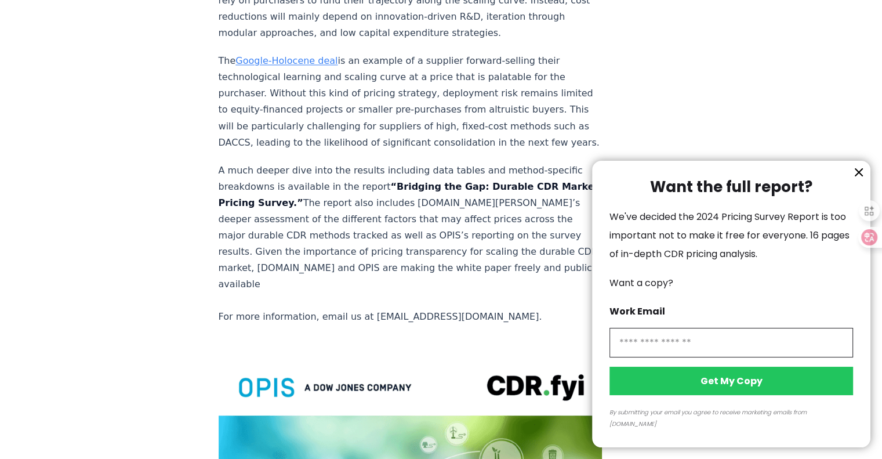
click at [711, 90] on div at bounding box center [441, 229] width 882 height 459
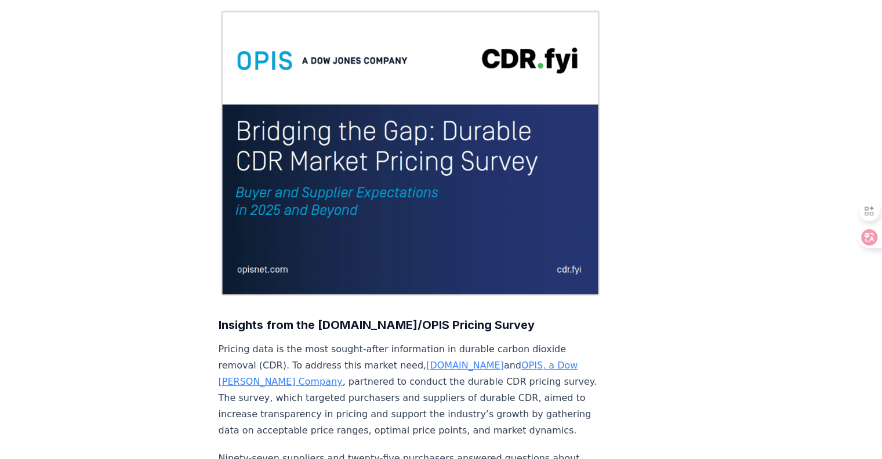
scroll to position [0, 0]
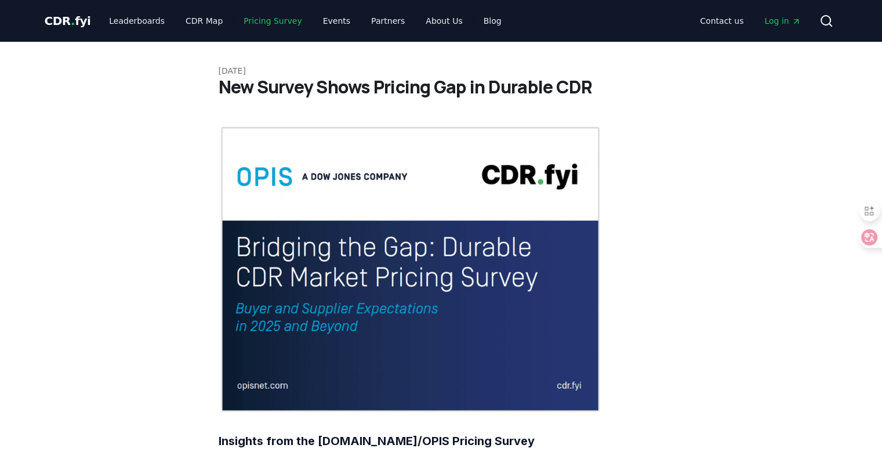
click at [267, 23] on link "Pricing Survey" at bounding box center [272, 20] width 77 height 21
click at [265, 22] on link "Pricing Survey" at bounding box center [272, 20] width 77 height 21
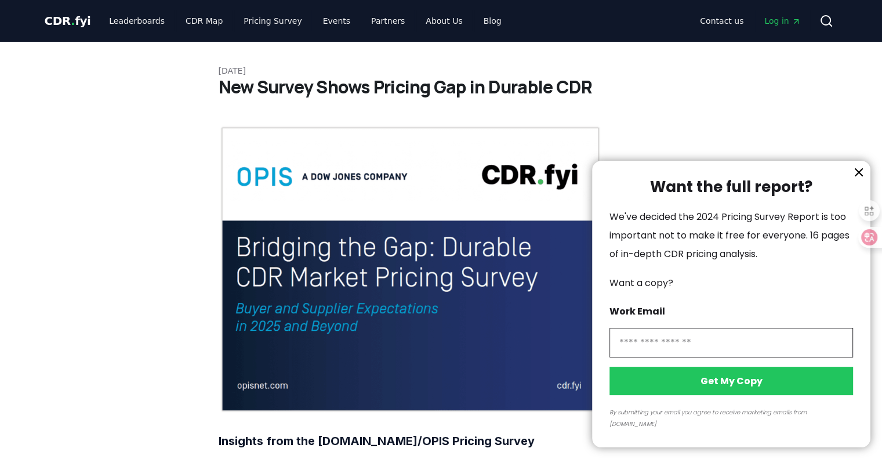
click at [118, 20] on div at bounding box center [441, 229] width 882 height 459
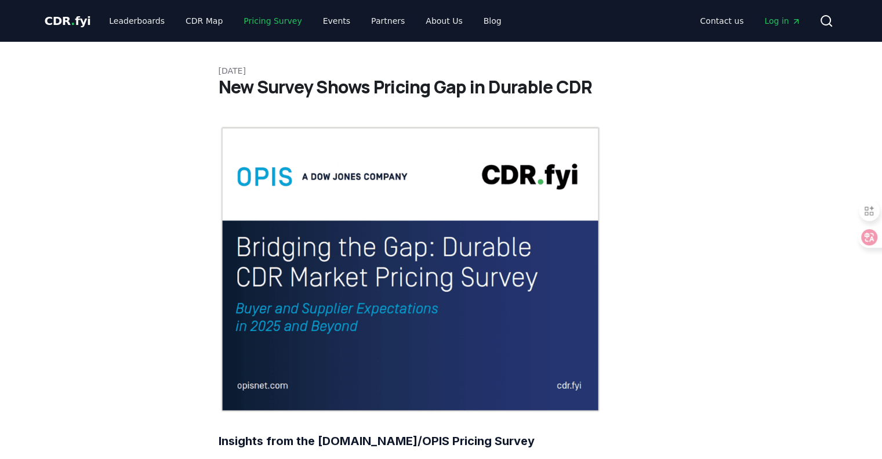
click at [266, 24] on link "Pricing Survey" at bounding box center [272, 20] width 77 height 21
click at [150, 25] on link "Leaderboards" at bounding box center [137, 20] width 74 height 21
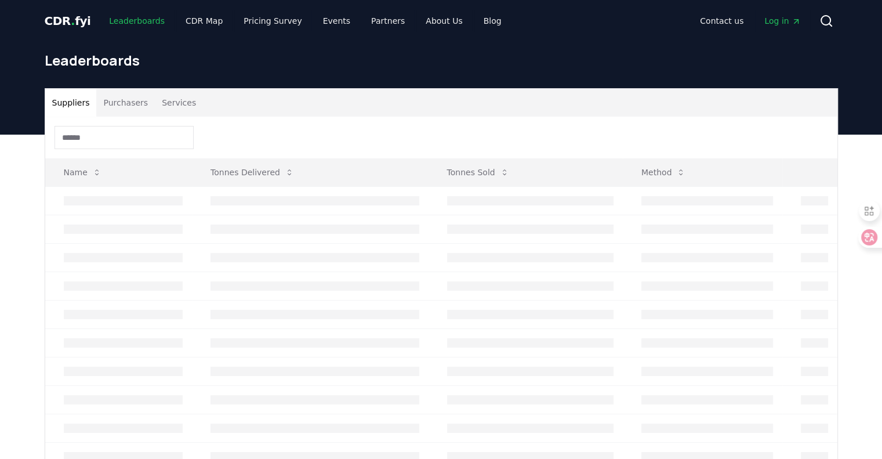
click at [150, 25] on link "Leaderboards" at bounding box center [137, 20] width 74 height 21
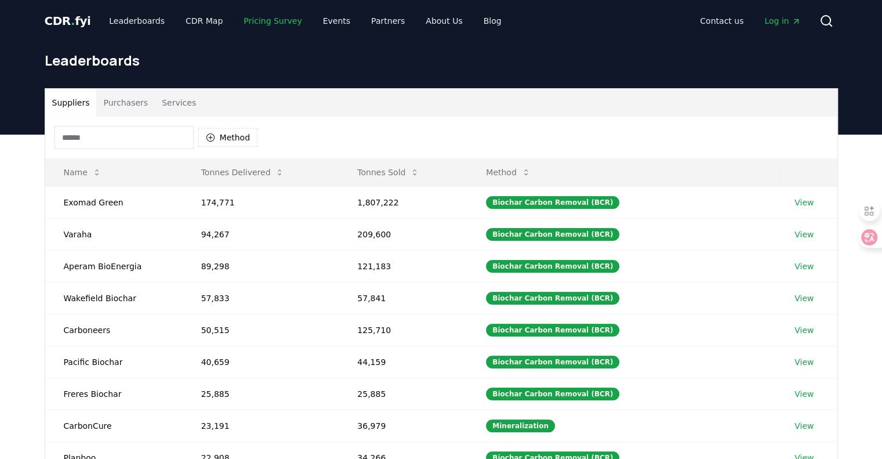
click at [251, 24] on link "Pricing Survey" at bounding box center [272, 20] width 77 height 21
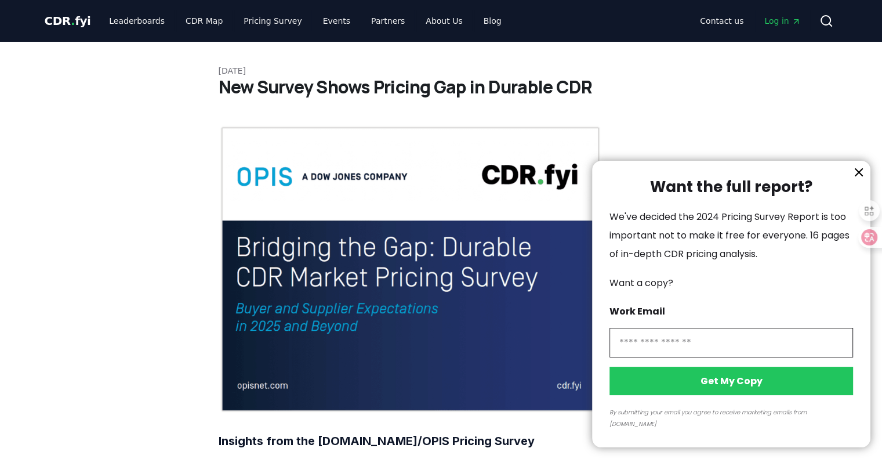
click at [746, 357] on input "information" at bounding box center [732, 343] width 244 height 30
type input "**********"
click at [746, 395] on button "Get My Copy" at bounding box center [732, 381] width 244 height 28
